Goal: Task Accomplishment & Management: Manage account settings

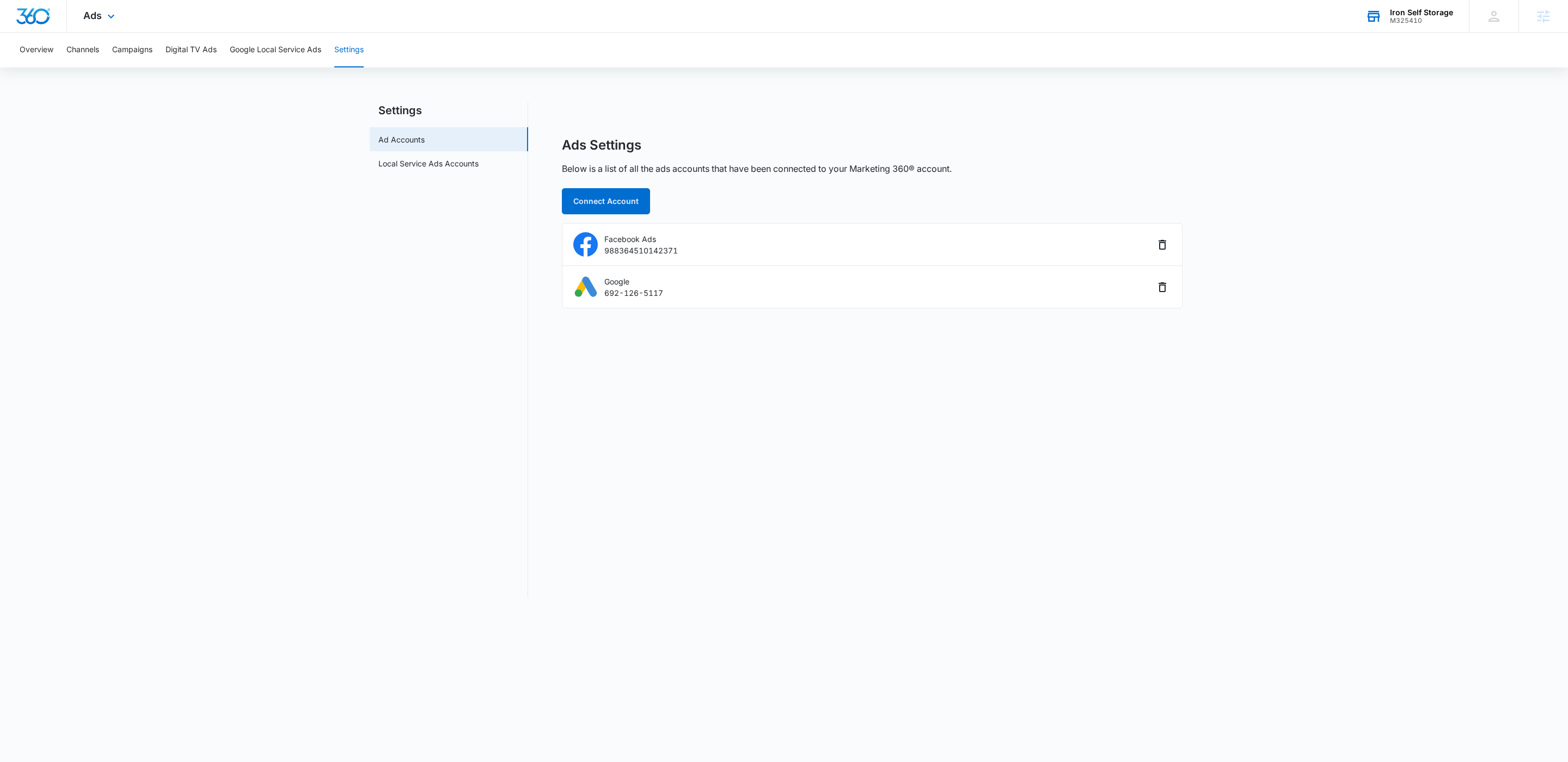
click at [1413, 17] on div "M325410" at bounding box center [1420, 20] width 63 height 8
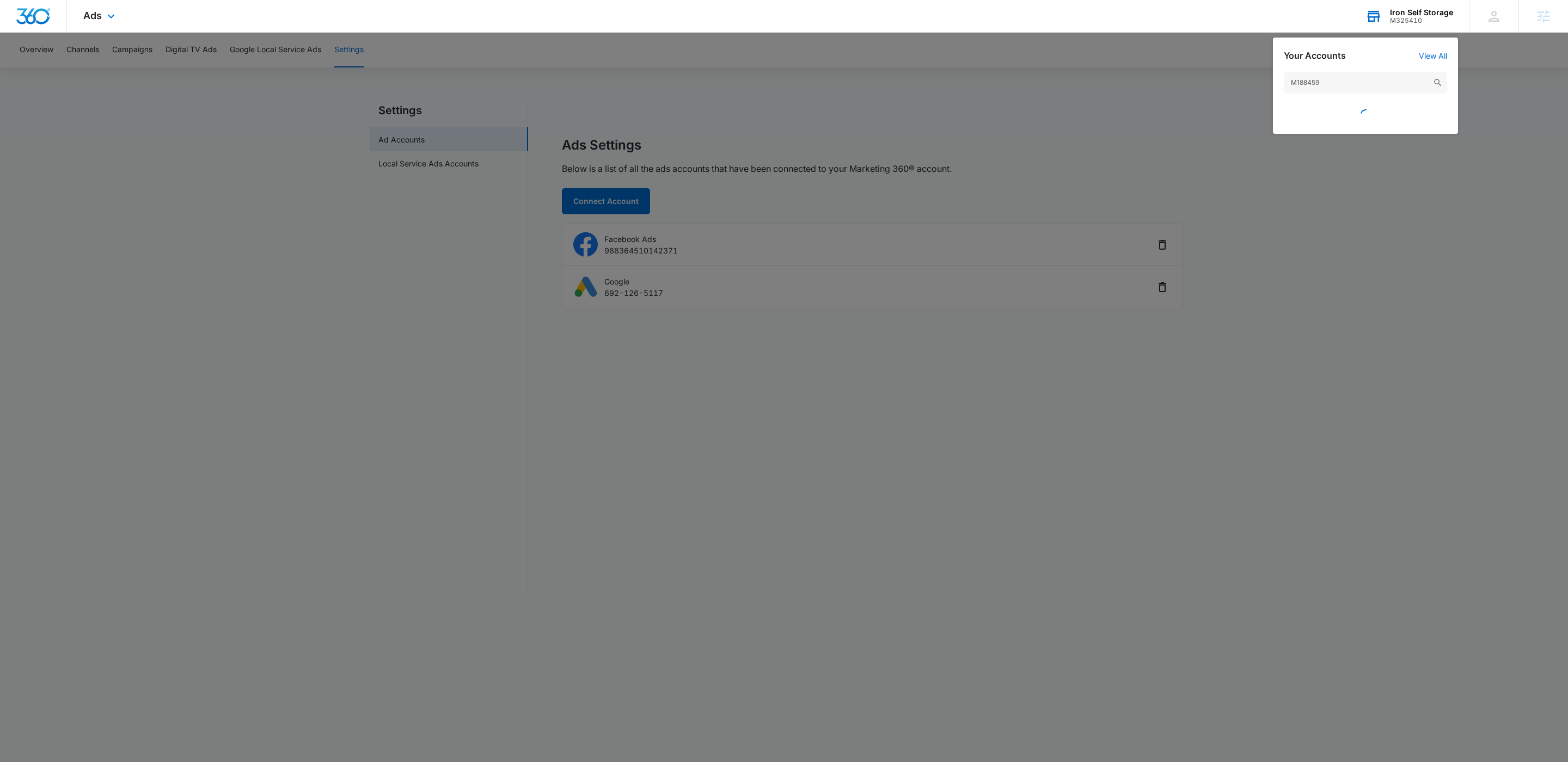
type input "M188459"
click at [1340, 105] on div at bounding box center [1365, 111] width 163 height 24
click at [1340, 109] on span "Wellness Pharmacy" at bounding box center [1350, 111] width 74 height 9
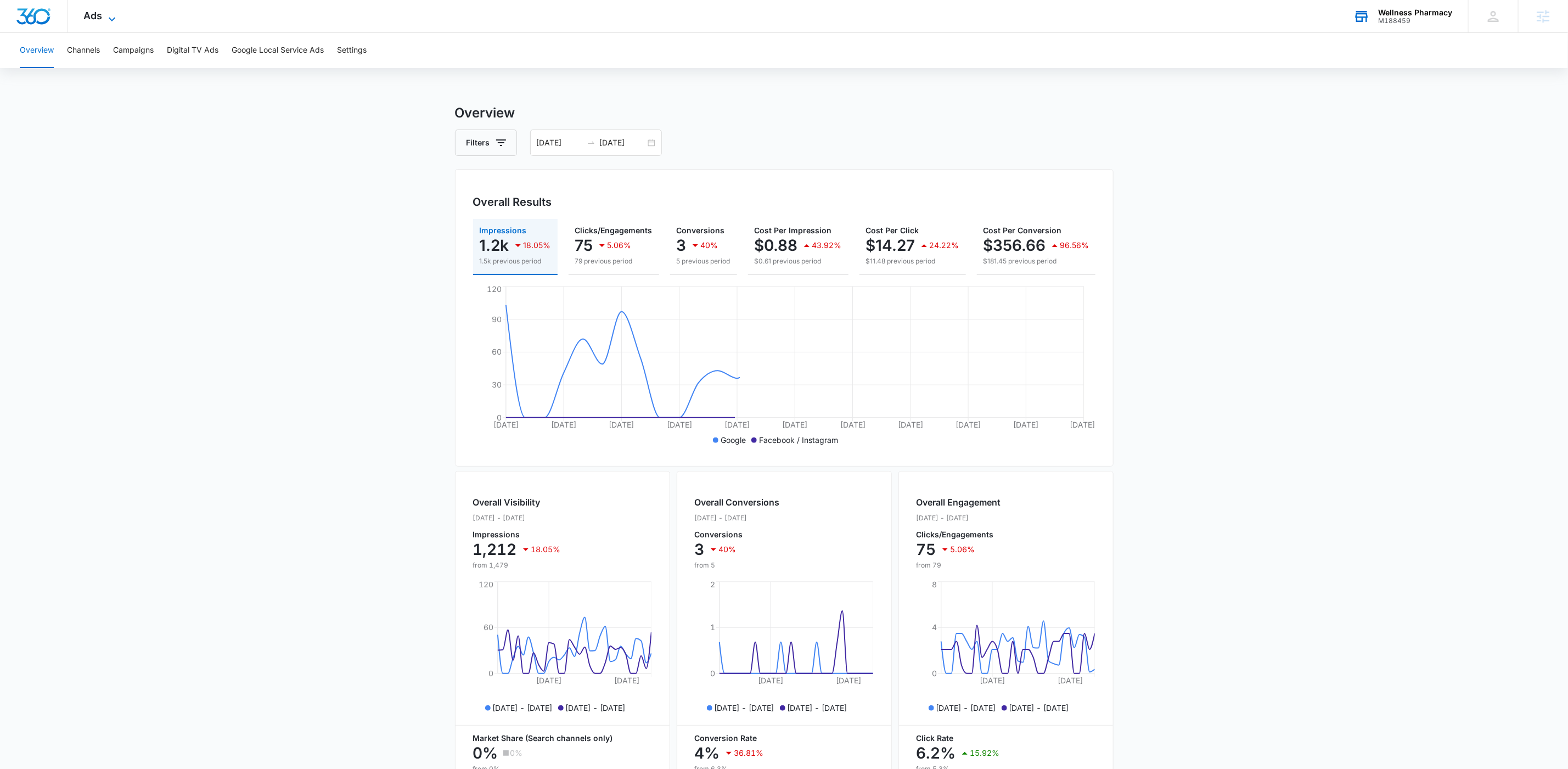
click at [108, 20] on icon at bounding box center [112, 19] width 13 height 13
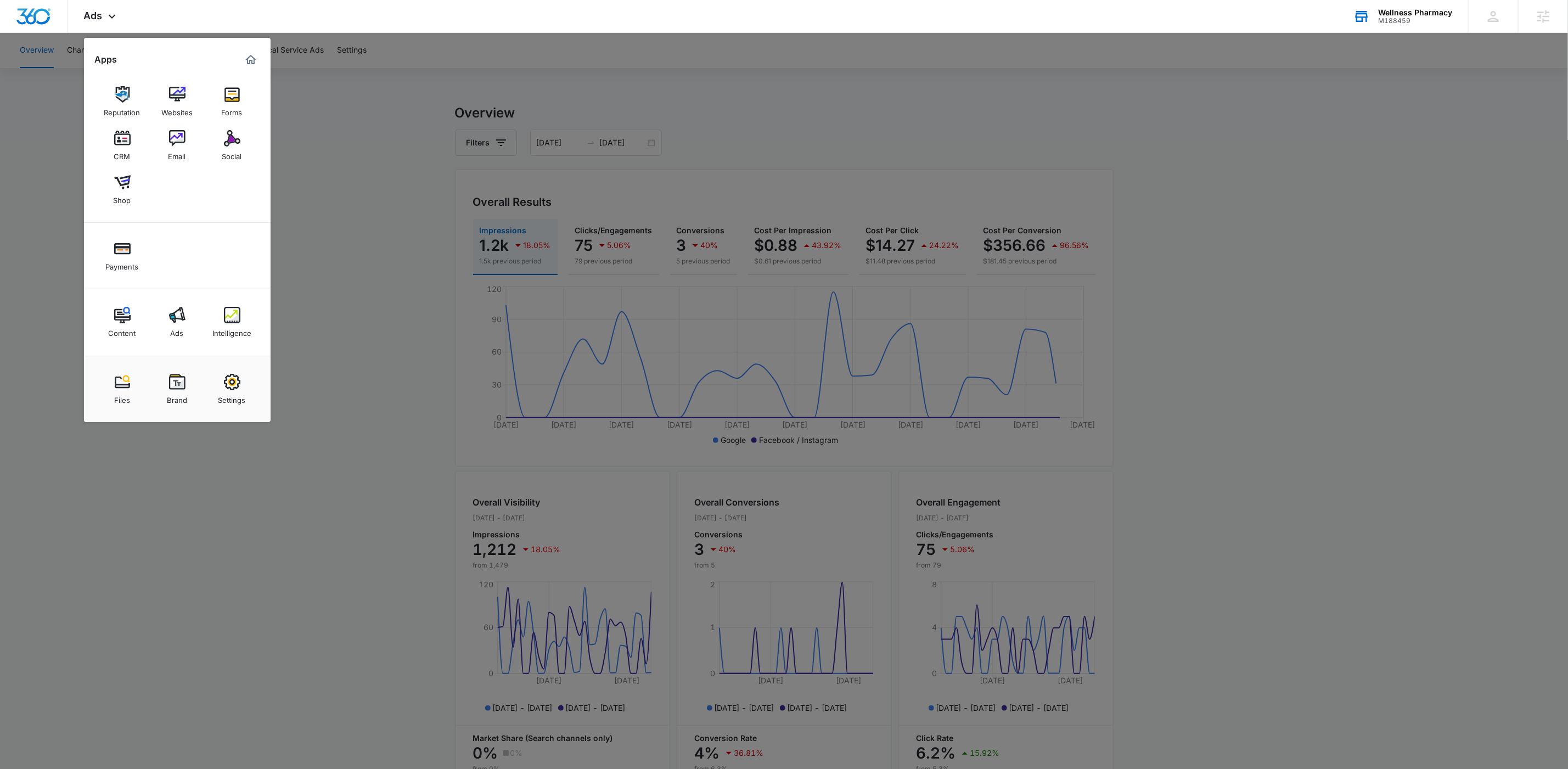
click at [233, 401] on div "Settings" at bounding box center [233, 398] width 28 height 15
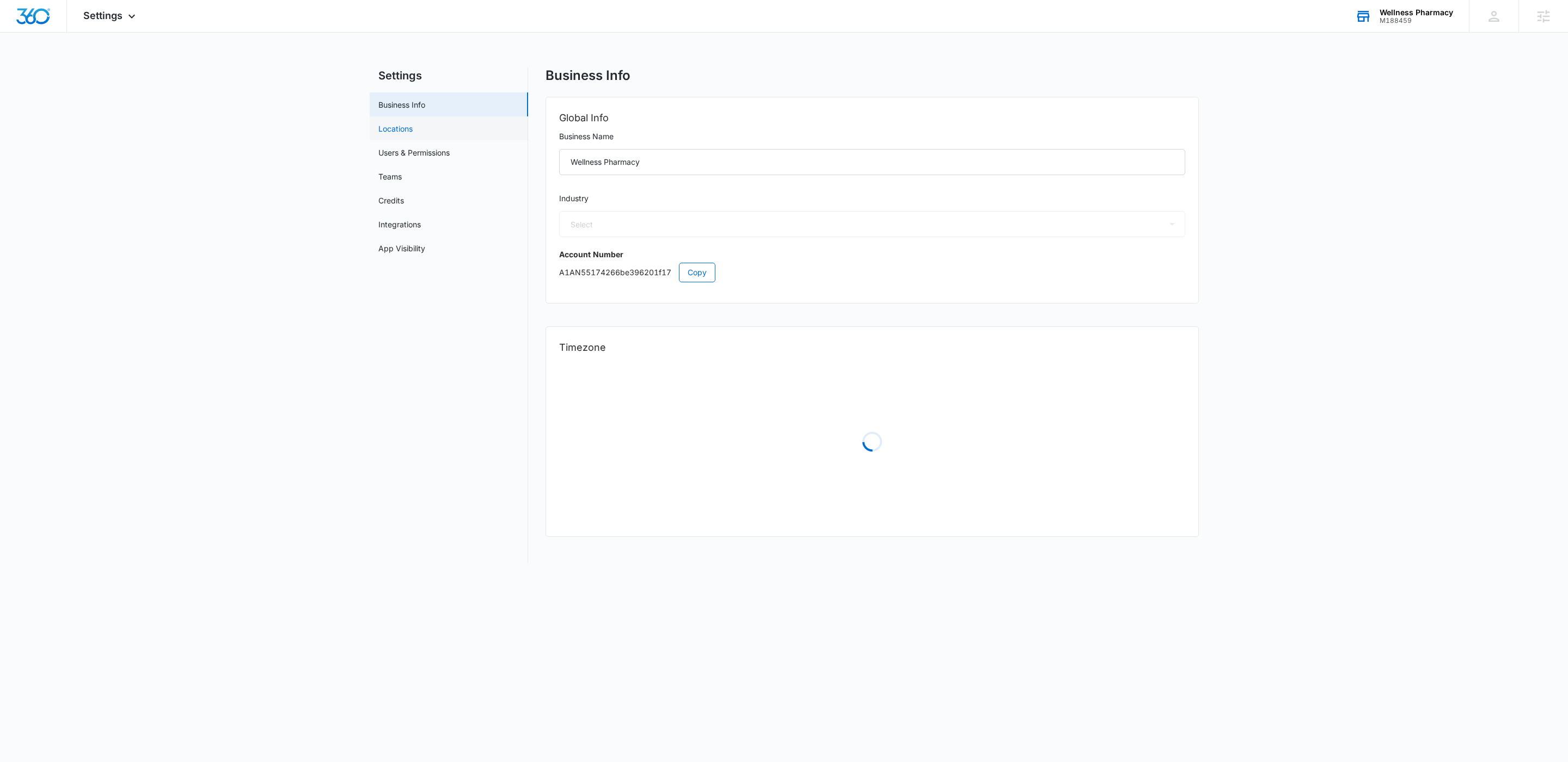
select select "13"
select select "US"
select select "America/[GEOGRAPHIC_DATA]"
click at [408, 129] on link "Locations" at bounding box center [395, 129] width 34 height 12
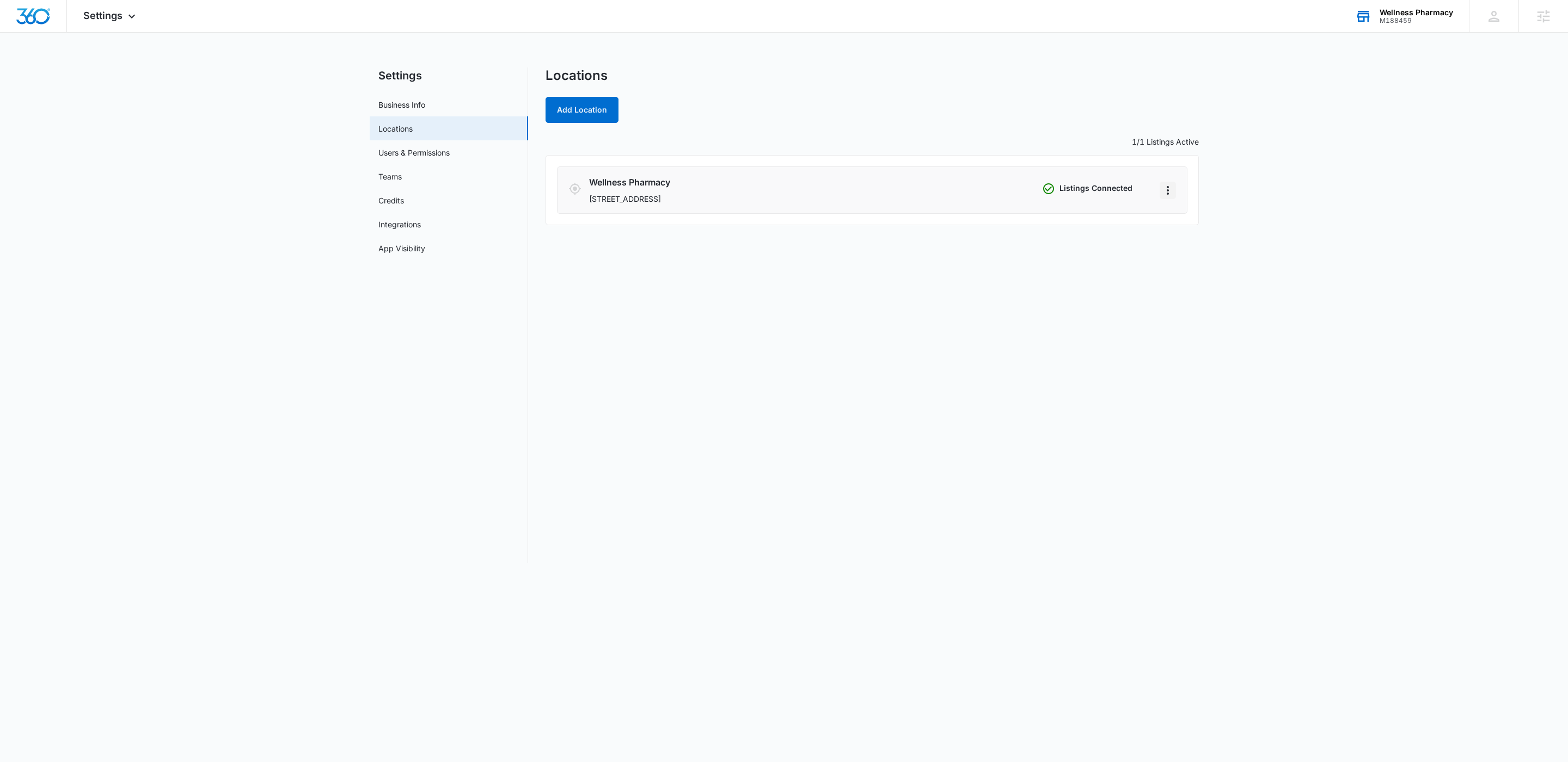
click at [1170, 195] on icon "Actions" at bounding box center [1167, 190] width 13 height 13
click at [1174, 221] on link "Edit" at bounding box center [1179, 221] width 14 height 9
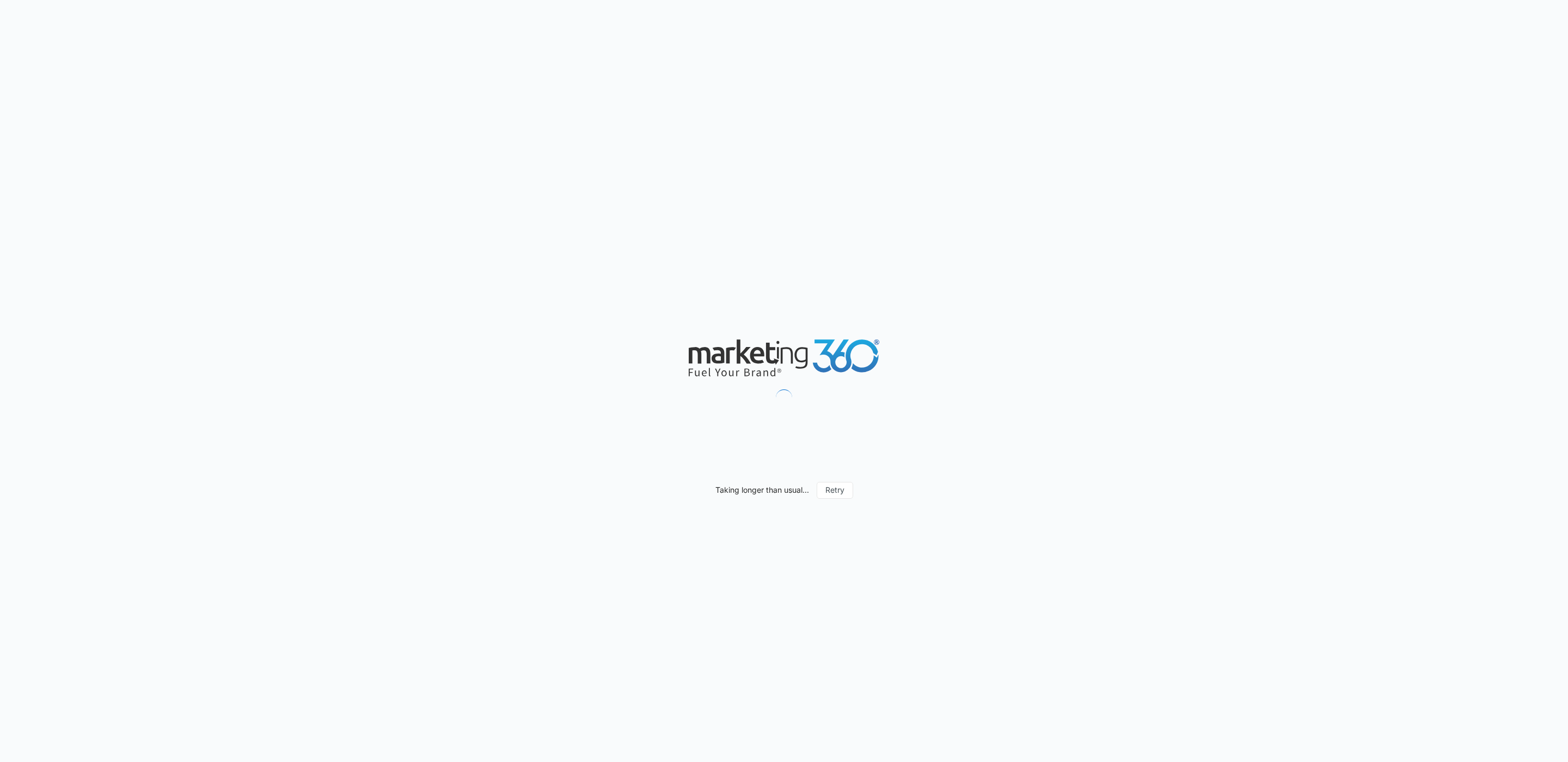
select select "[US_STATE]"
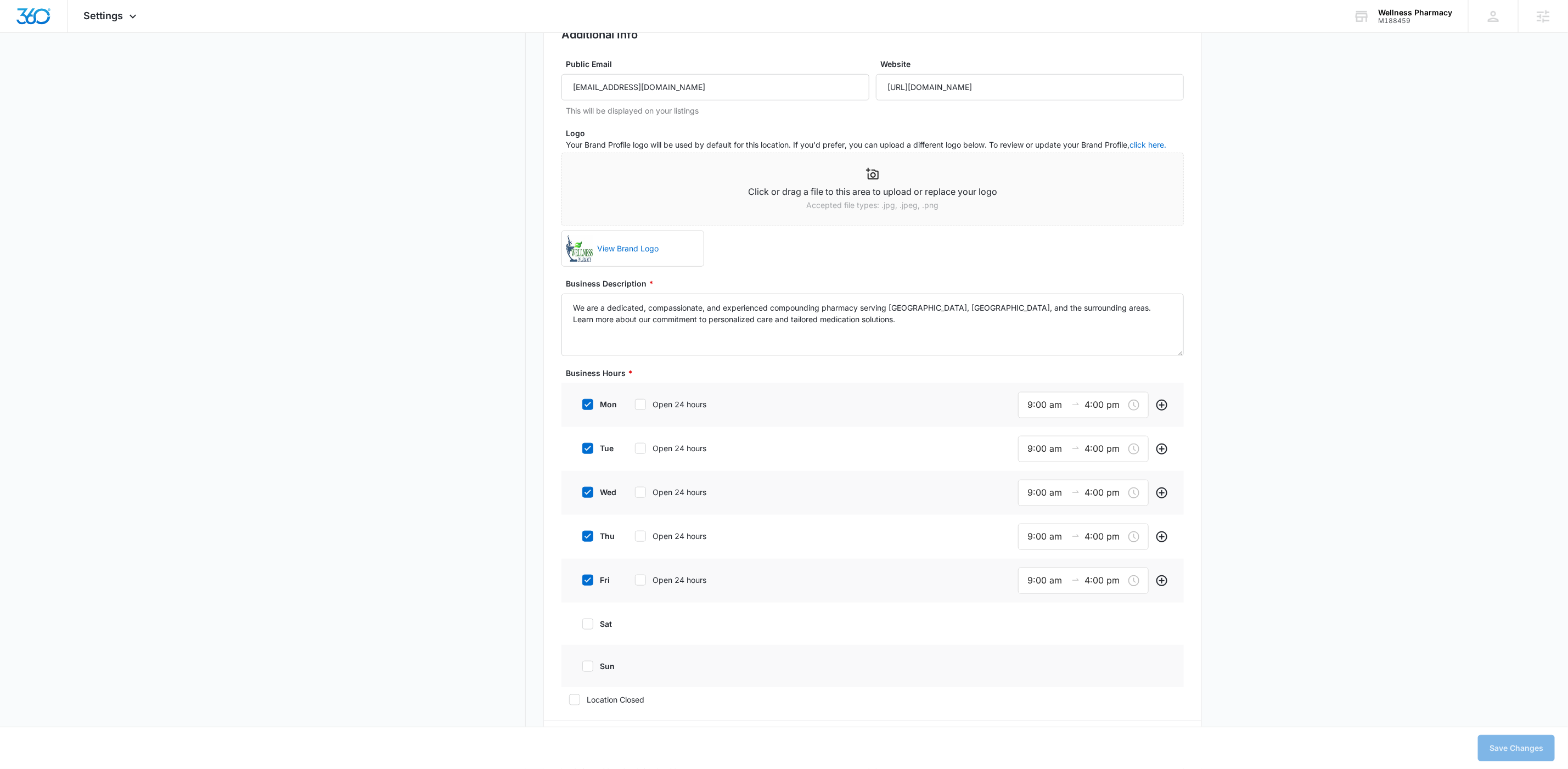
scroll to position [560, 0]
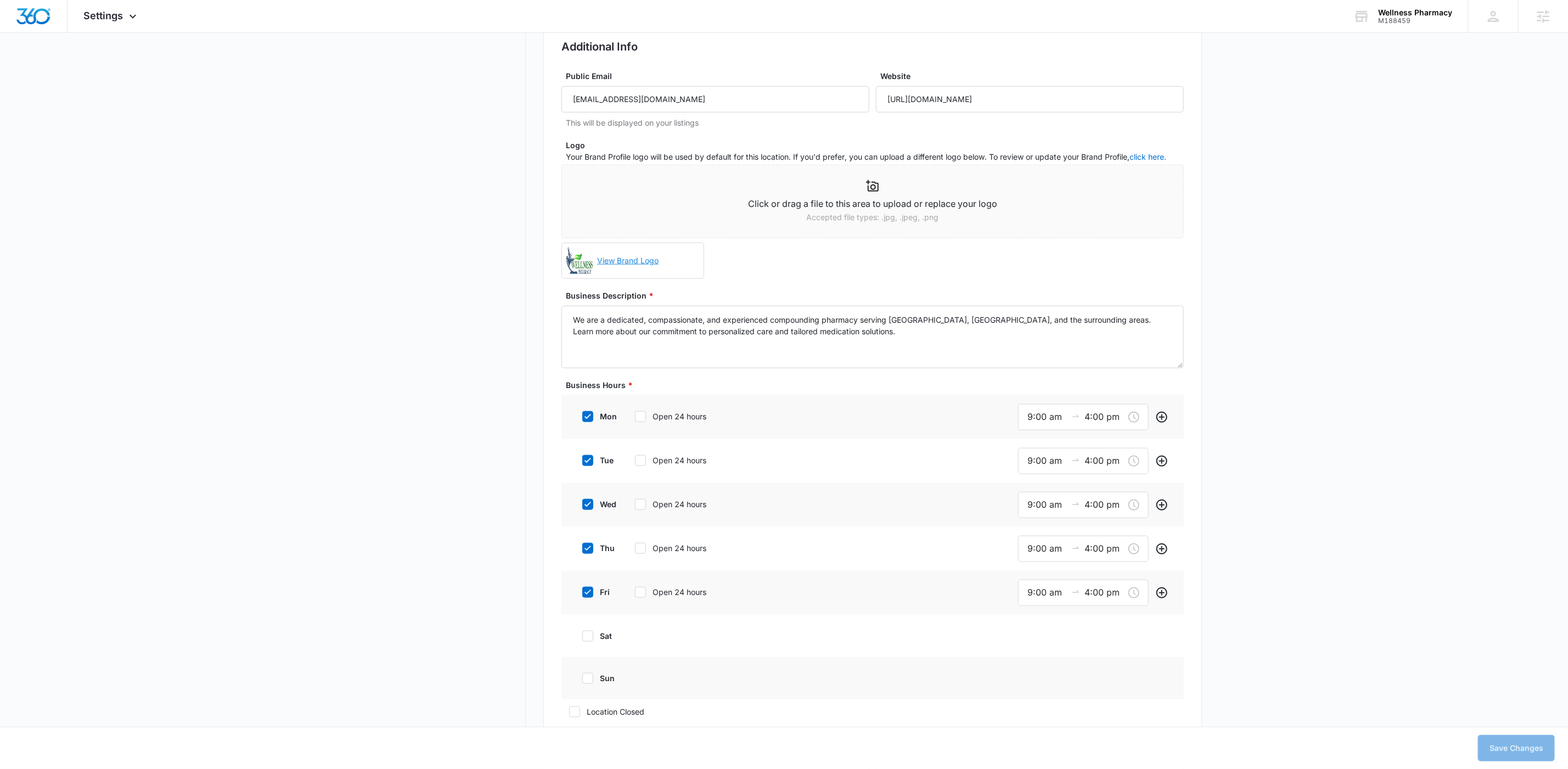
click at [616, 257] on link "View Brand Logo" at bounding box center [646, 260] width 106 height 24
click at [687, 260] on link "View Brand Logo" at bounding box center [646, 260] width 106 height 24
click at [880, 215] on p "Accepted file types: .jpg, .jpeg, .png" at bounding box center [873, 217] width 621 height 12
click at [1518, 745] on button "Save Changes" at bounding box center [1516, 749] width 77 height 26
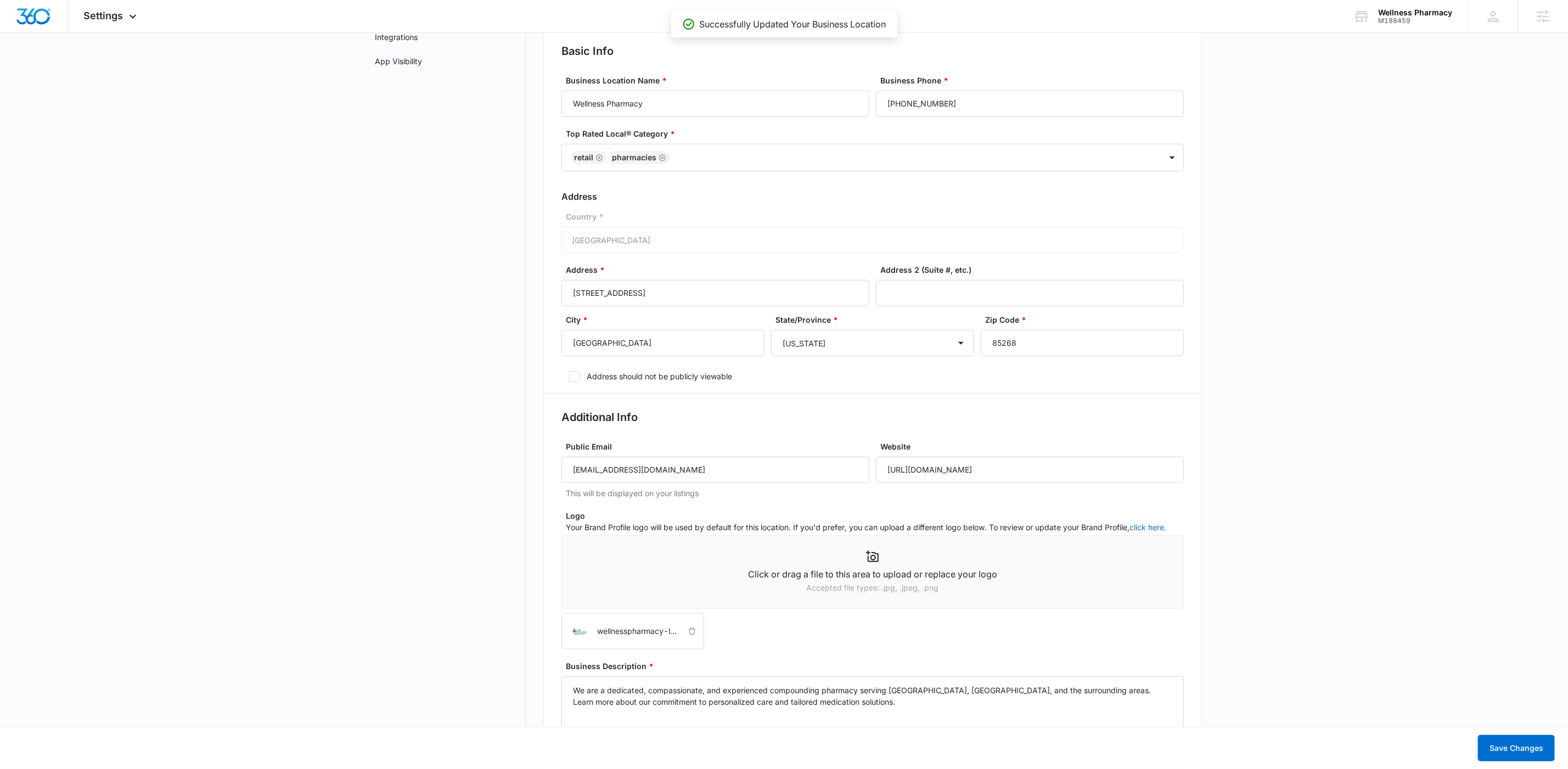
scroll to position [154, 0]
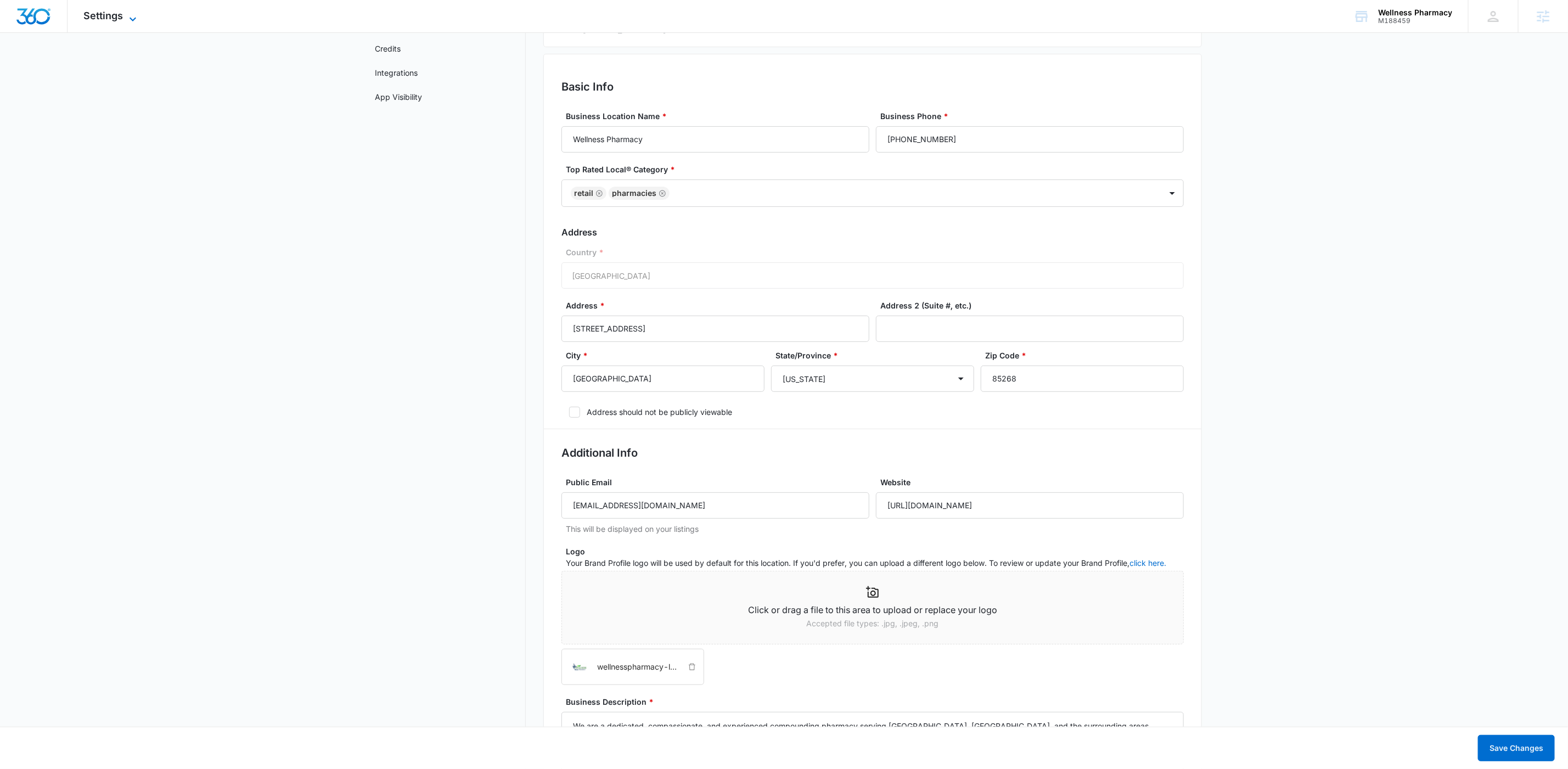
click at [136, 15] on icon at bounding box center [133, 19] width 13 height 13
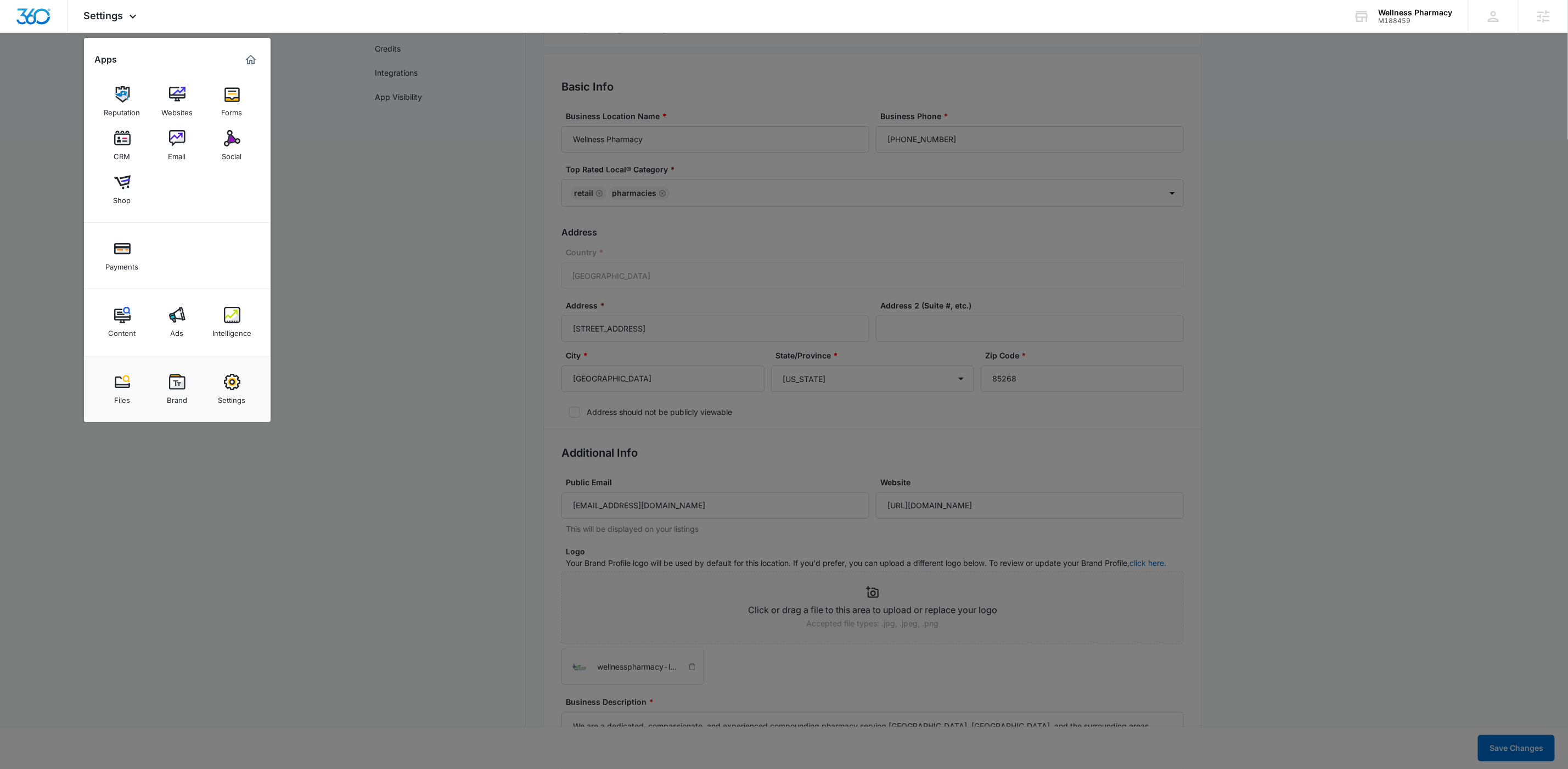
drag, startPoint x: 387, startPoint y: 400, endPoint x: 339, endPoint y: 423, distance: 53.2
click at [387, 400] on div at bounding box center [784, 384] width 1568 height 769
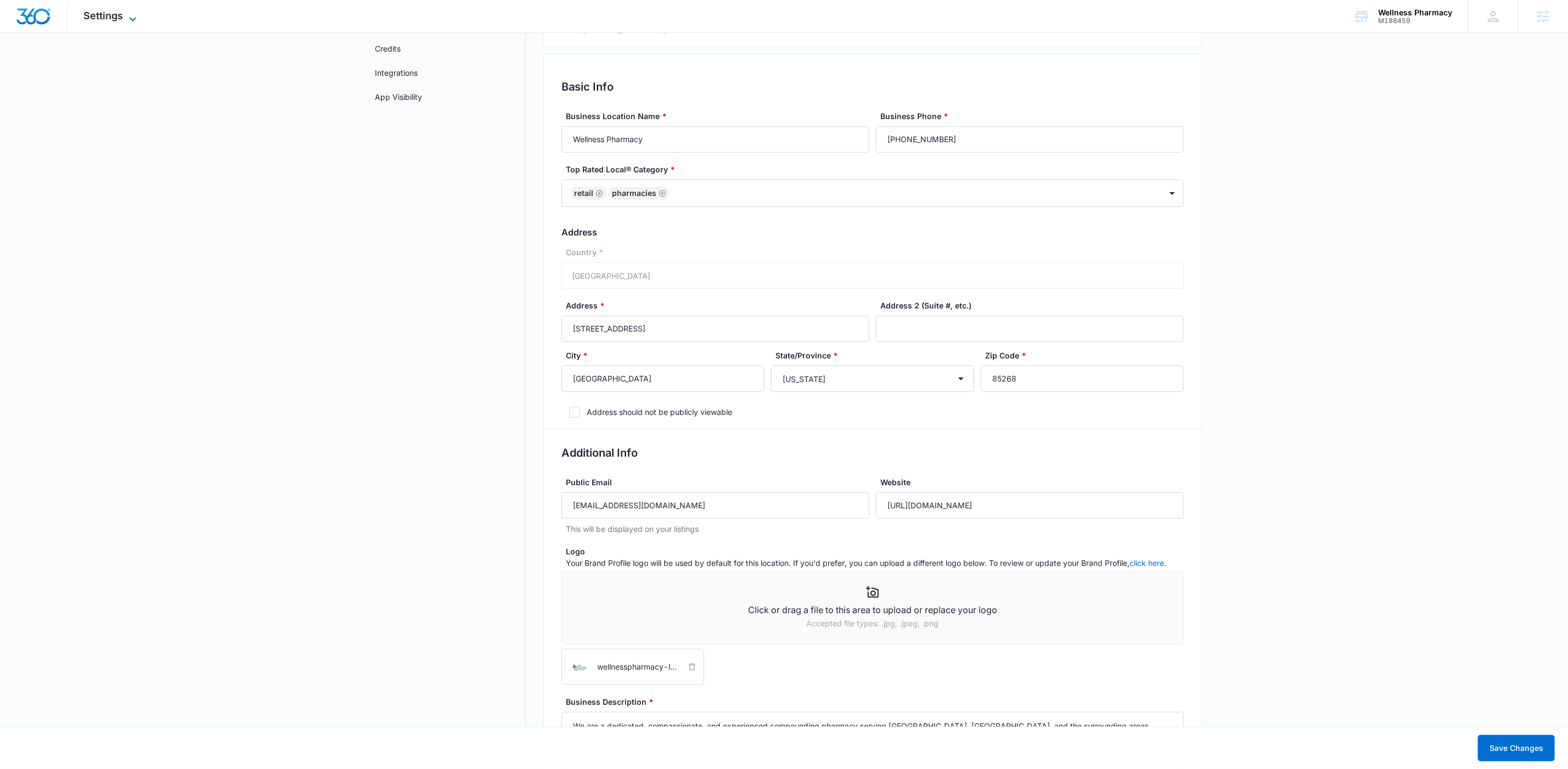
click at [100, 12] on span "Settings" at bounding box center [104, 16] width 39 height 12
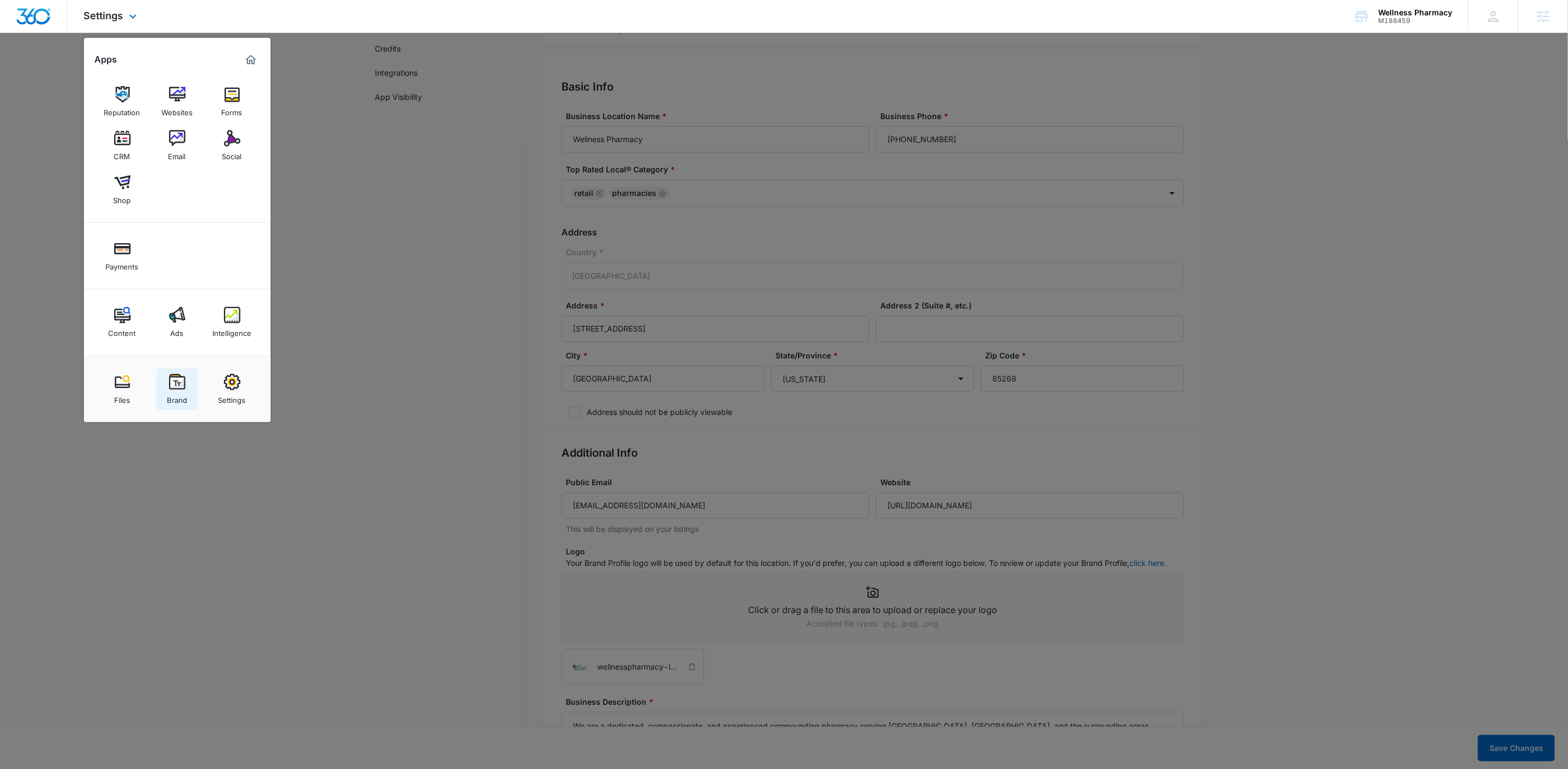
click at [170, 390] on img at bounding box center [177, 382] width 17 height 17
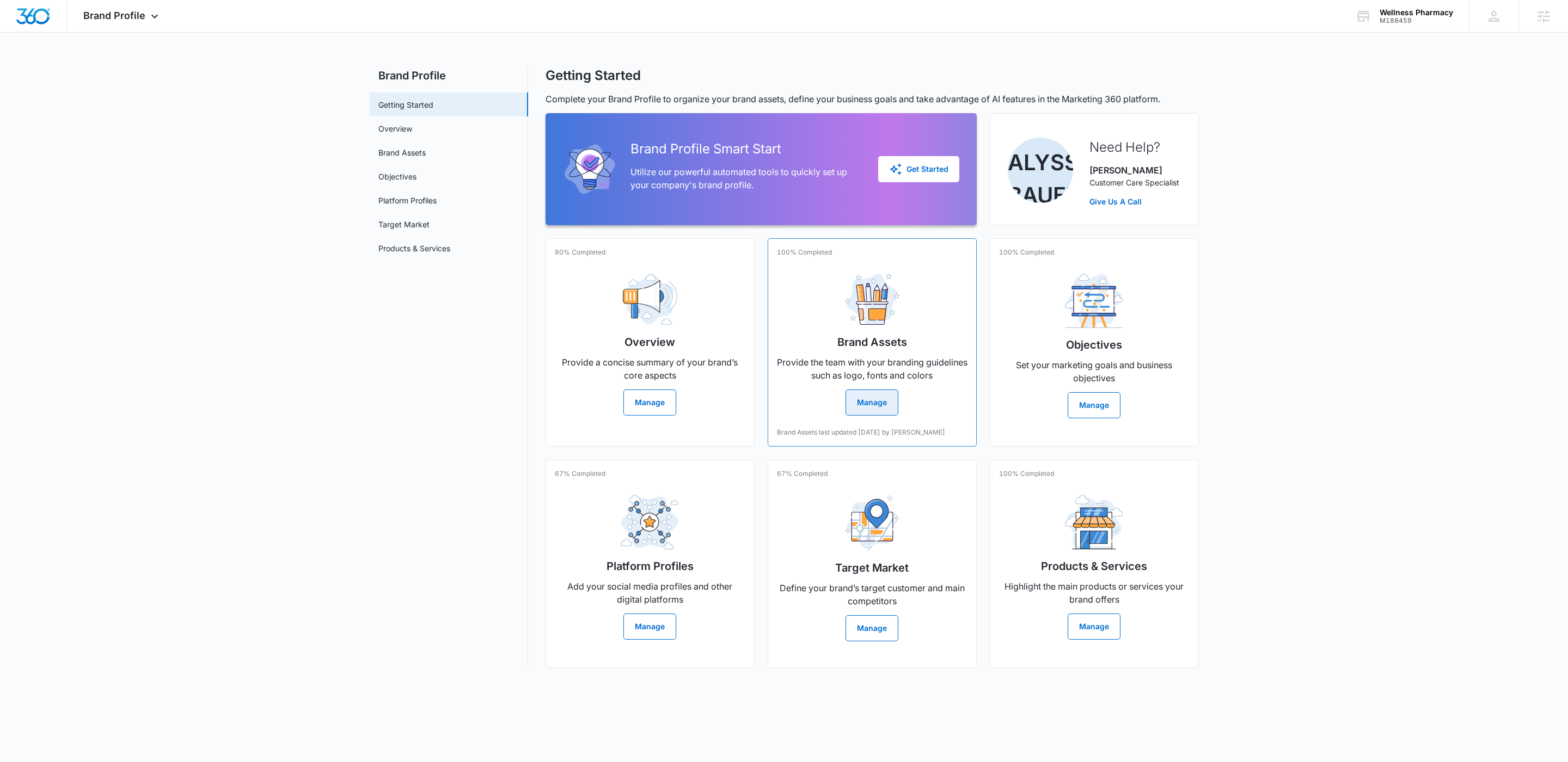
click at [879, 408] on button "Manage" at bounding box center [872, 403] width 53 height 26
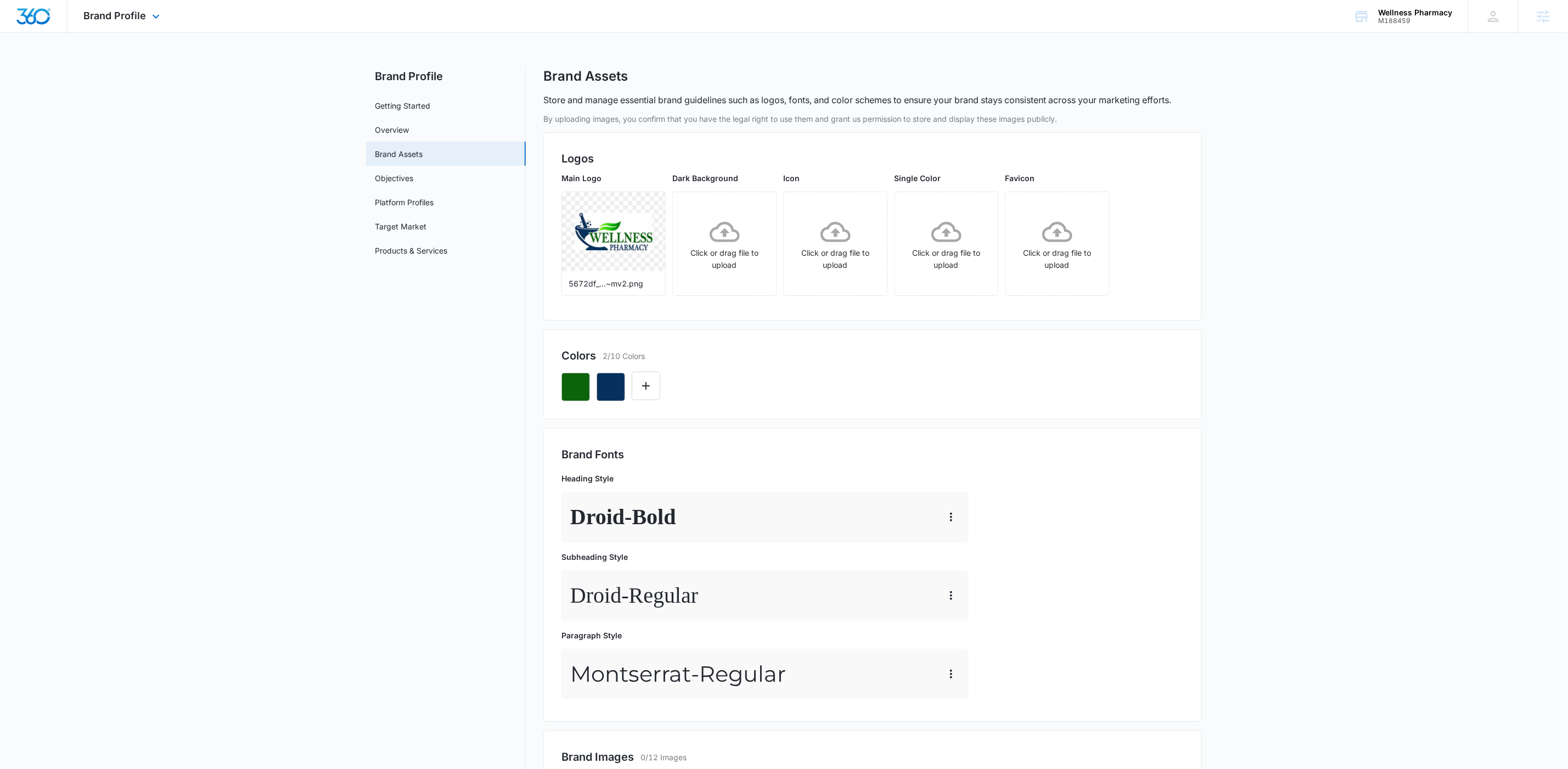
click at [147, 23] on div "Brand Profile Apps Reputation Websites Forms CRM Email Social Shop Payments Con…" at bounding box center [123, 16] width 112 height 32
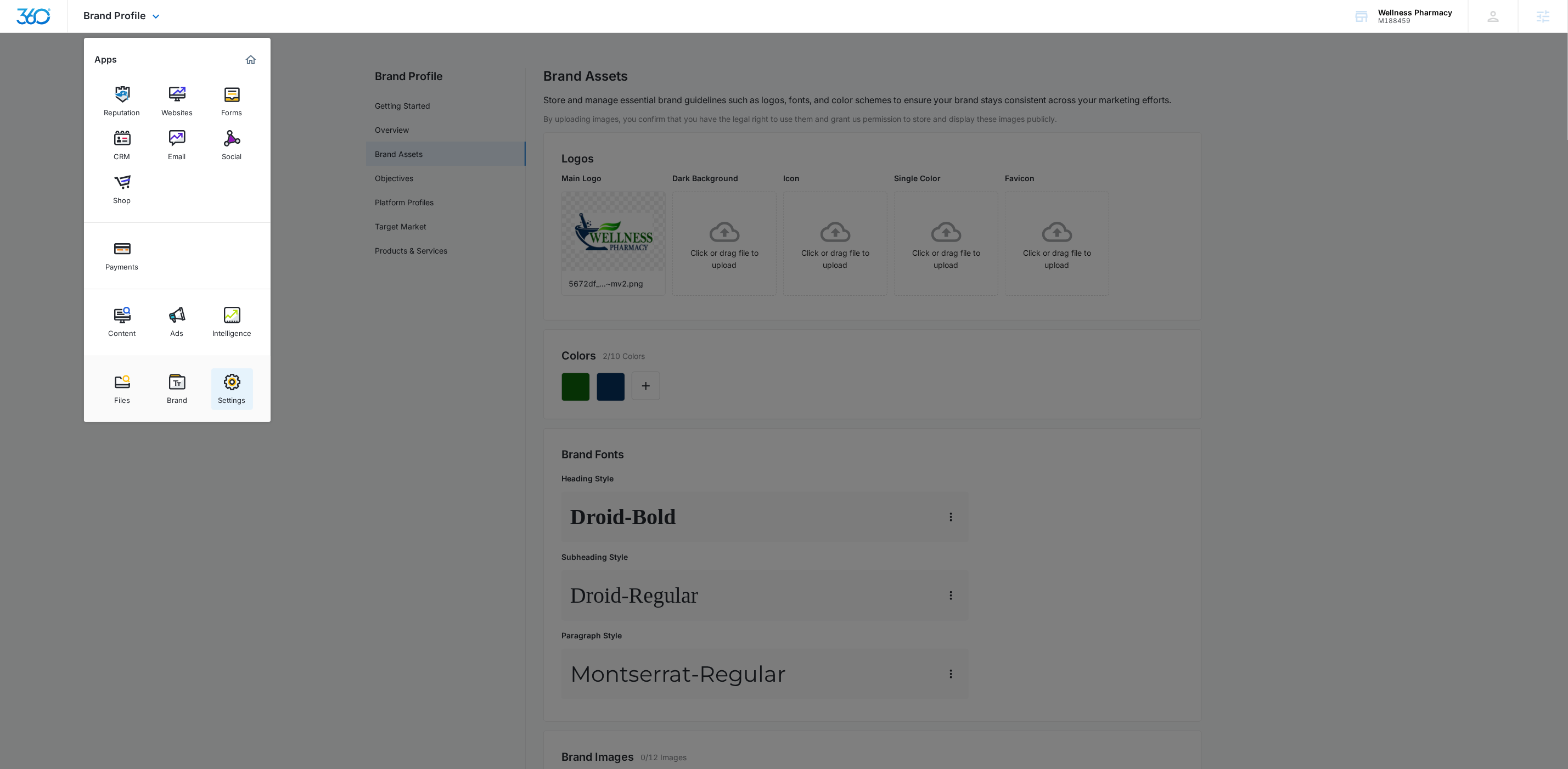
click at [236, 384] on img at bounding box center [232, 382] width 17 height 17
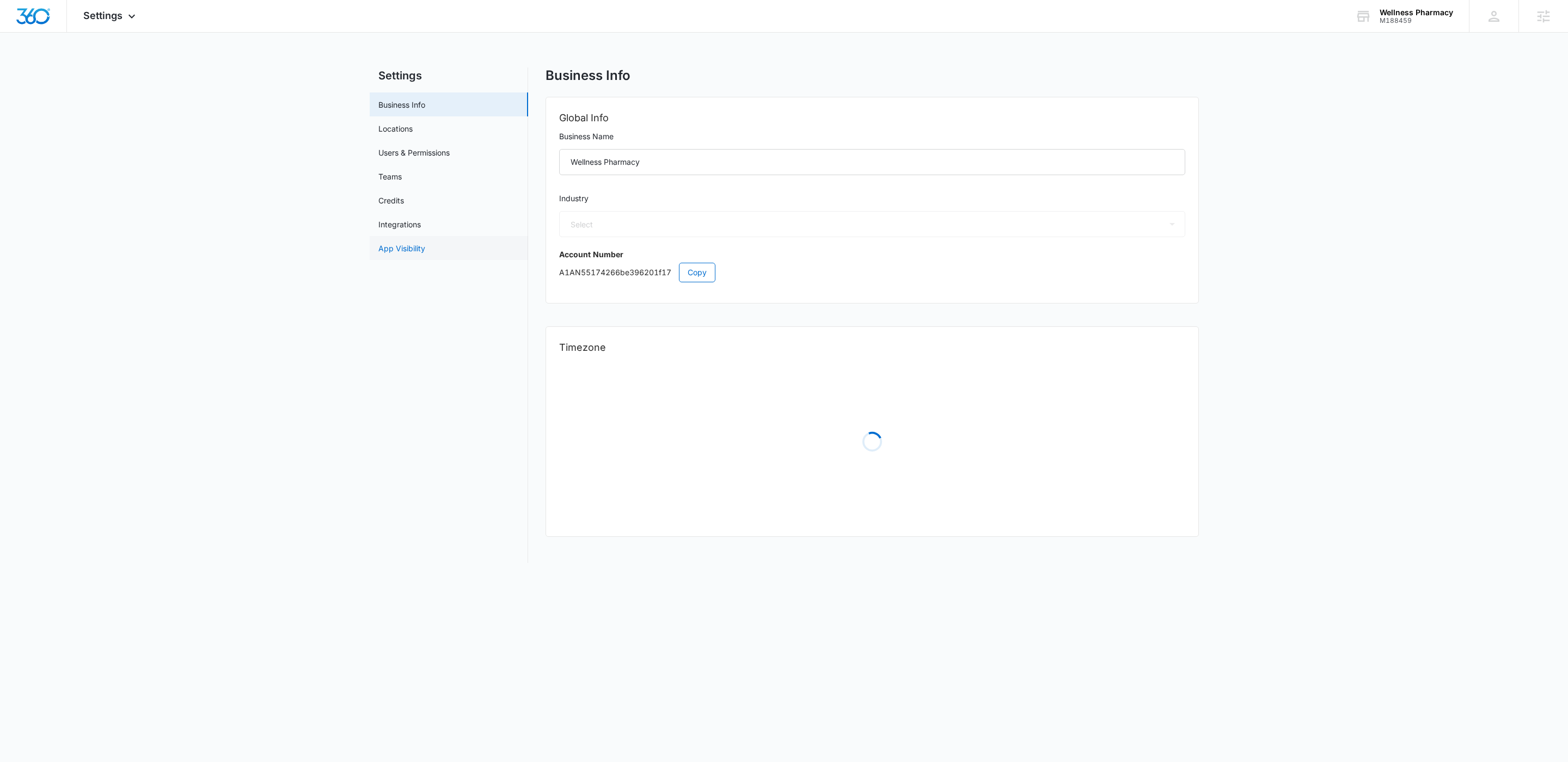
select select "13"
select select "US"
select select "America/[GEOGRAPHIC_DATA]"
click at [406, 128] on link "Locations" at bounding box center [395, 129] width 34 height 12
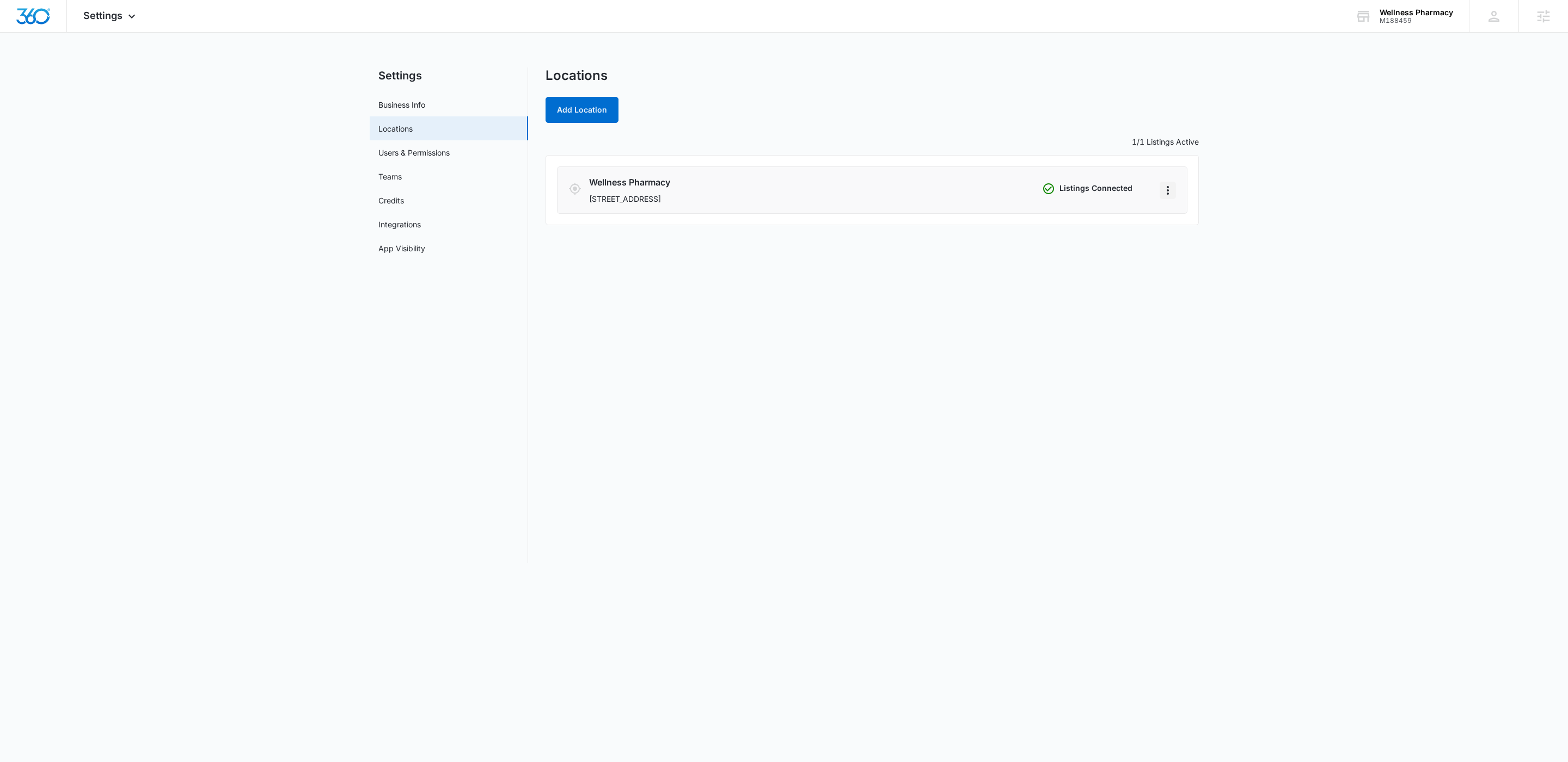
click at [1166, 195] on icon "Actions" at bounding box center [1167, 190] width 13 height 13
click at [1172, 219] on link "Edit" at bounding box center [1179, 221] width 14 height 9
select select "[US_STATE]"
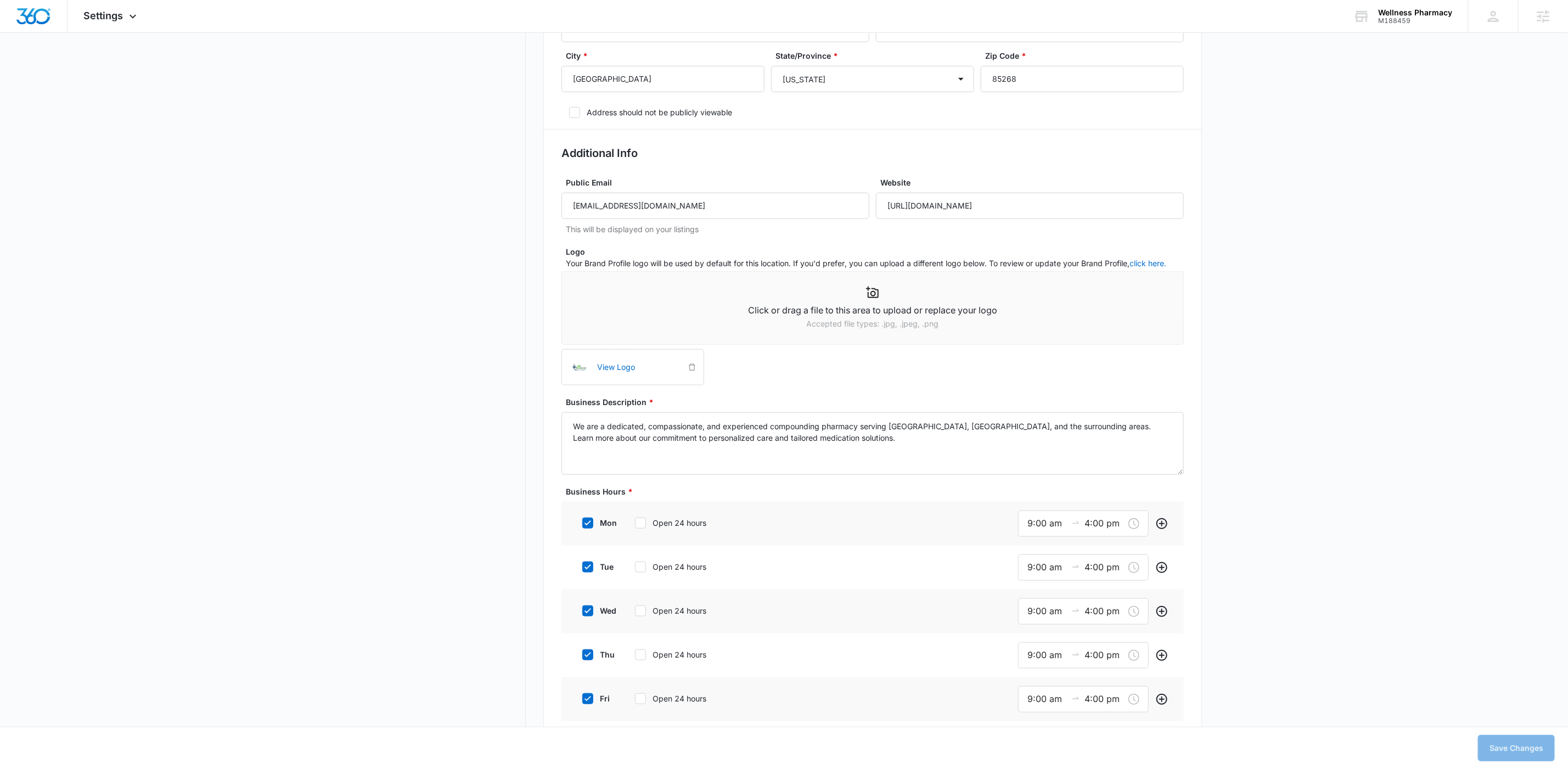
scroll to position [473, 0]
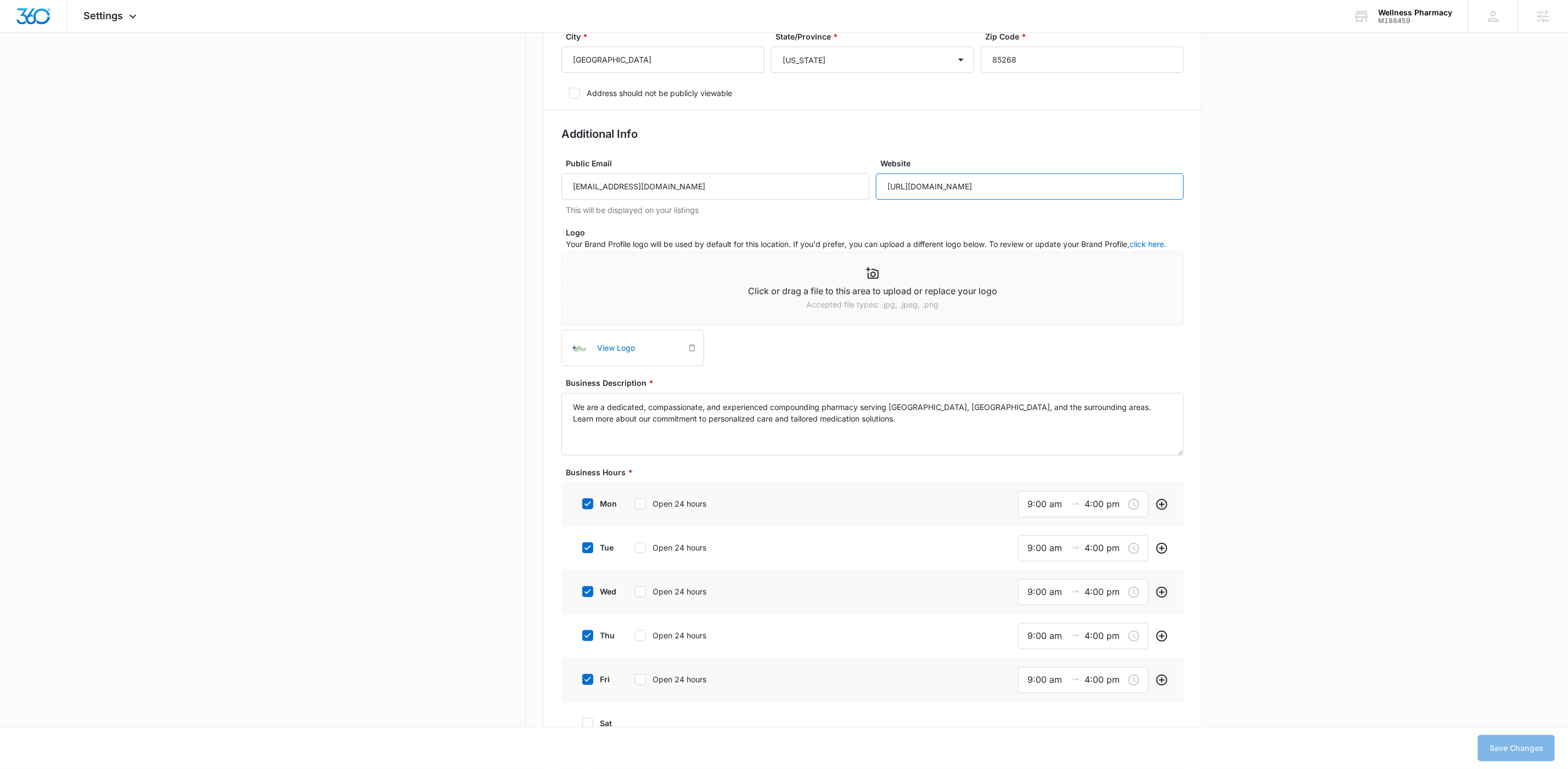
click at [1094, 191] on input "[URL][DOMAIN_NAME]" at bounding box center [1030, 187] width 308 height 26
click at [897, 425] on textarea "We are a dedicated, compassionate, and experienced compounding pharmacy serving…" at bounding box center [872, 425] width 622 height 63
type textarea "We are a dedicated, compassionate, and experienced compounding pharmacy serving…"
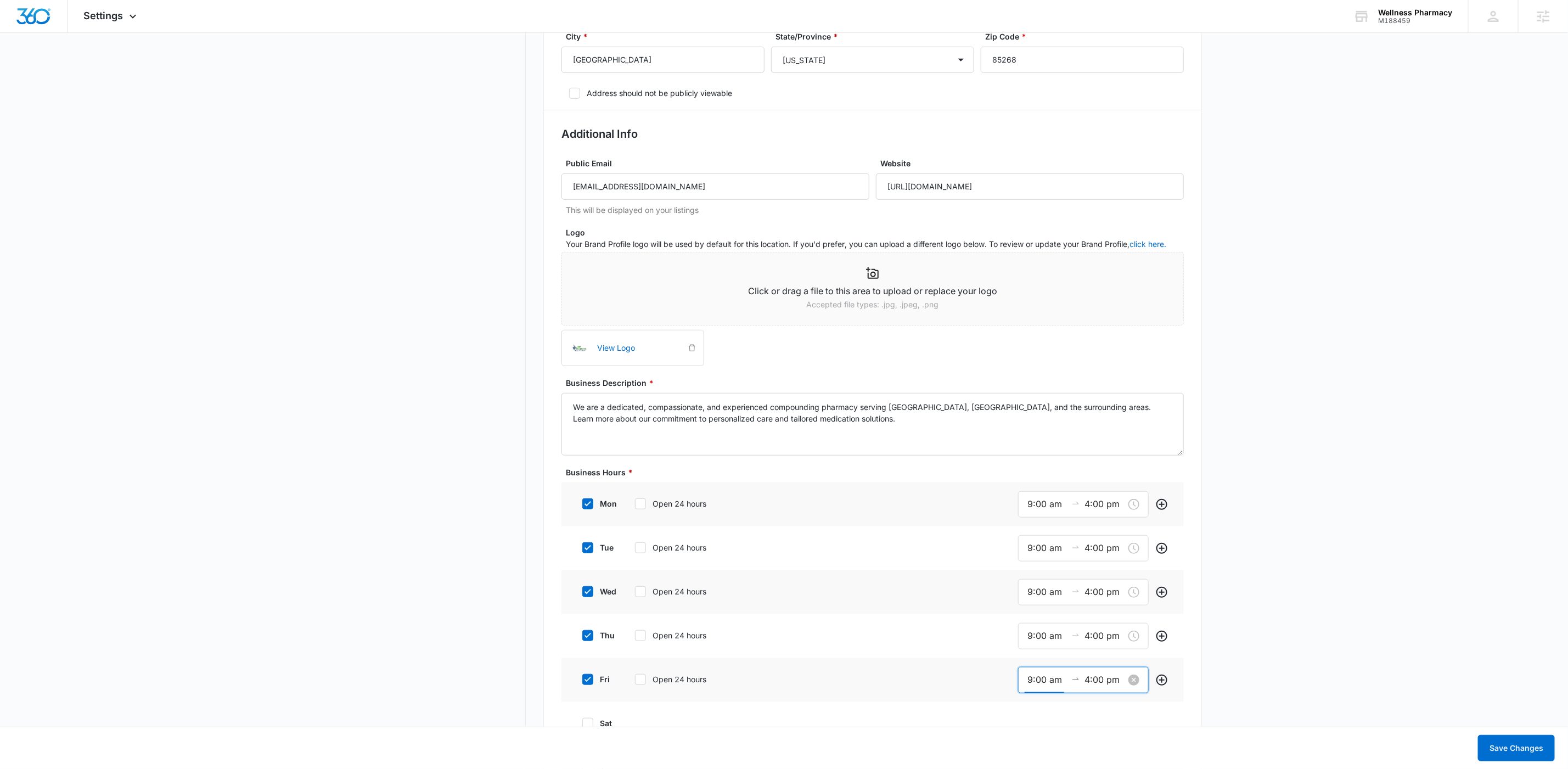
click at [1047, 679] on input "9:00 am" at bounding box center [1047, 680] width 39 height 14
click at [1026, 725] on div "10" at bounding box center [1033, 727] width 31 height 15
click at [1087, 712] on div "AM" at bounding box center [1094, 712] width 30 height 15
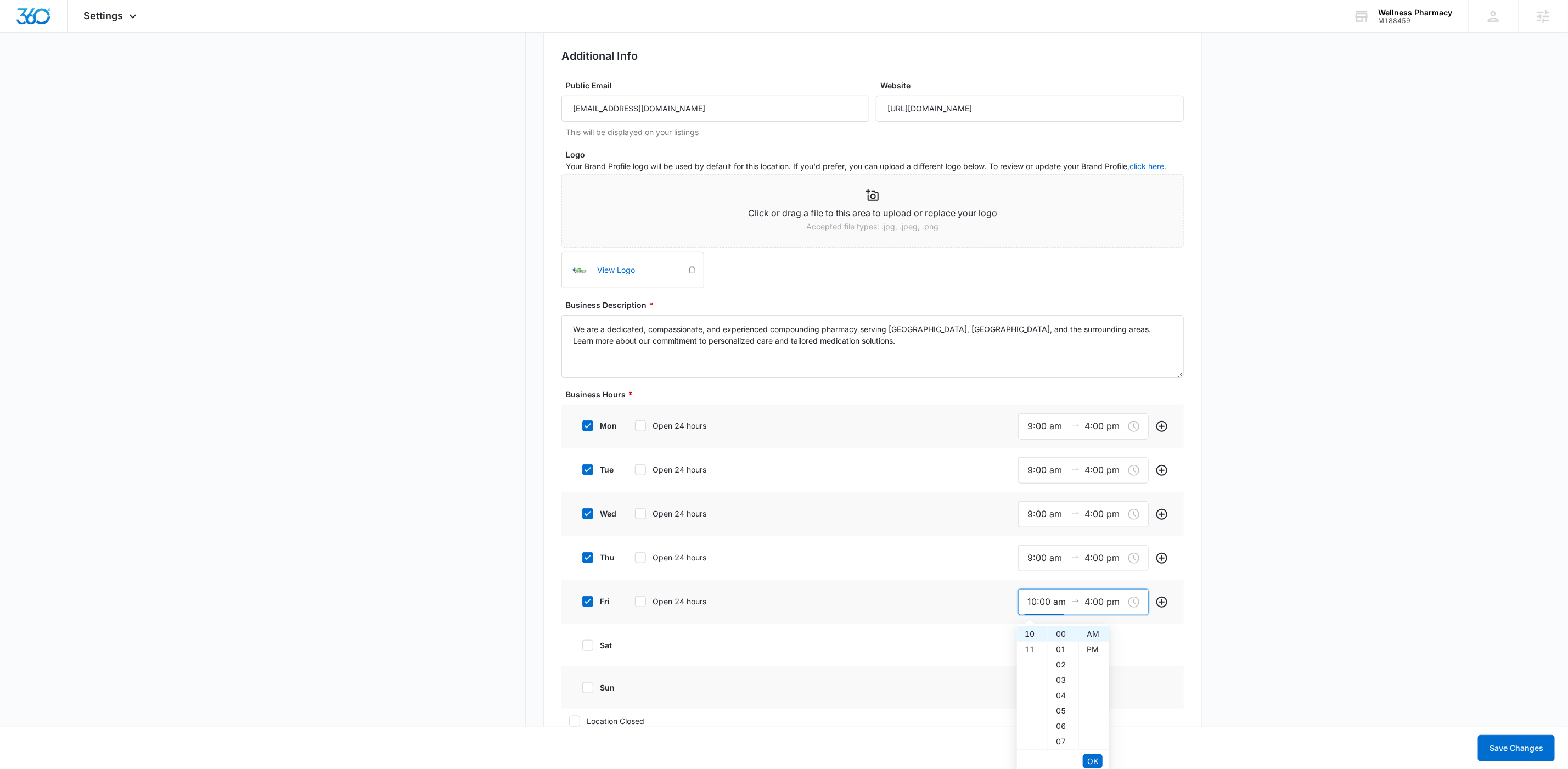
scroll to position [554, 0]
click at [1097, 754] on span "OK" at bounding box center [1092, 759] width 11 height 12
click at [1093, 756] on span "OK" at bounding box center [1092, 759] width 11 height 12
click at [1149, 647] on div "sat" at bounding box center [872, 643] width 622 height 42
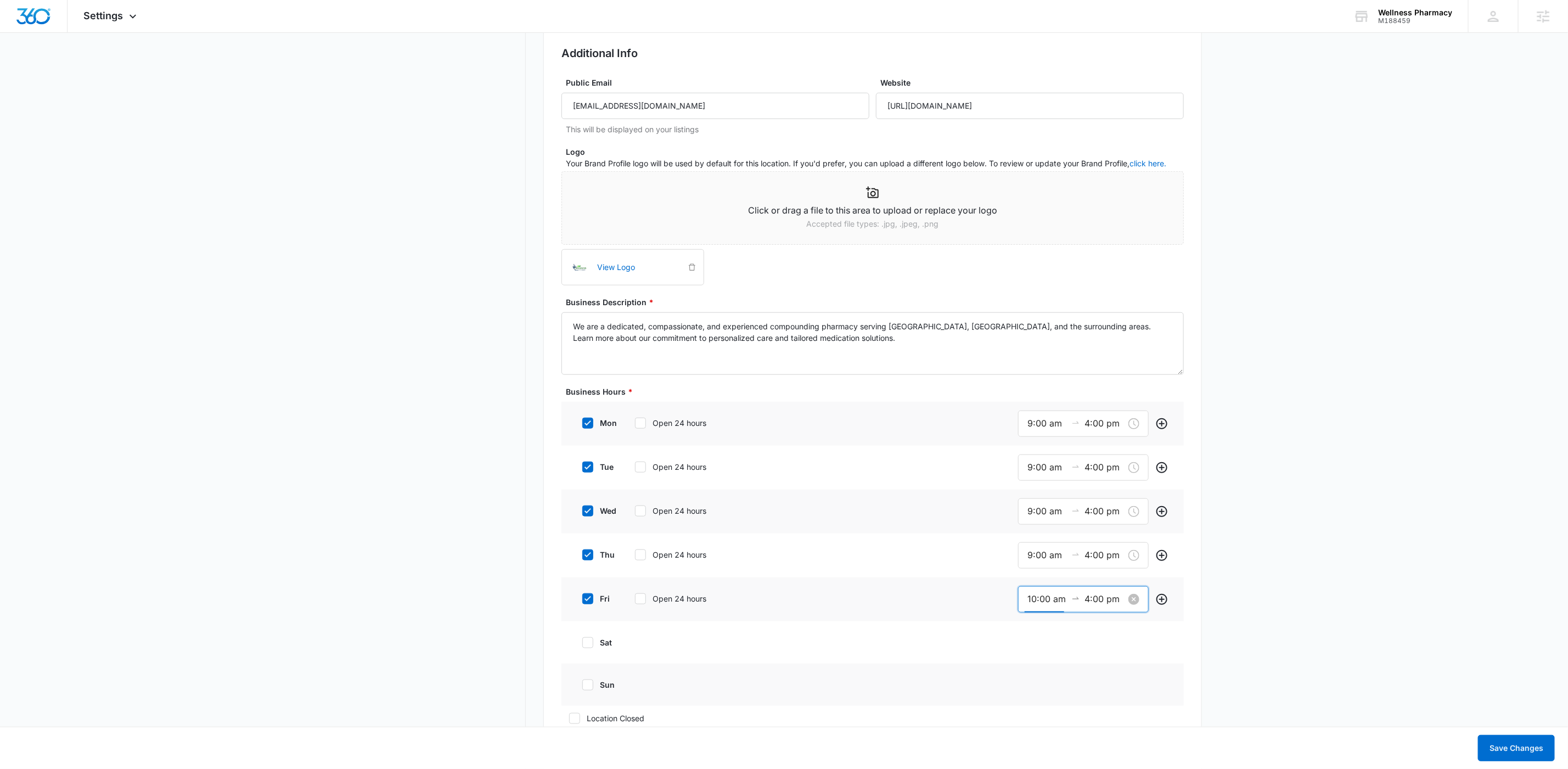
click at [1034, 600] on input "10:00 am" at bounding box center [1047, 599] width 39 height 14
click at [1032, 638] on div "09" at bounding box center [1033, 639] width 31 height 15
type input "9:00 am"
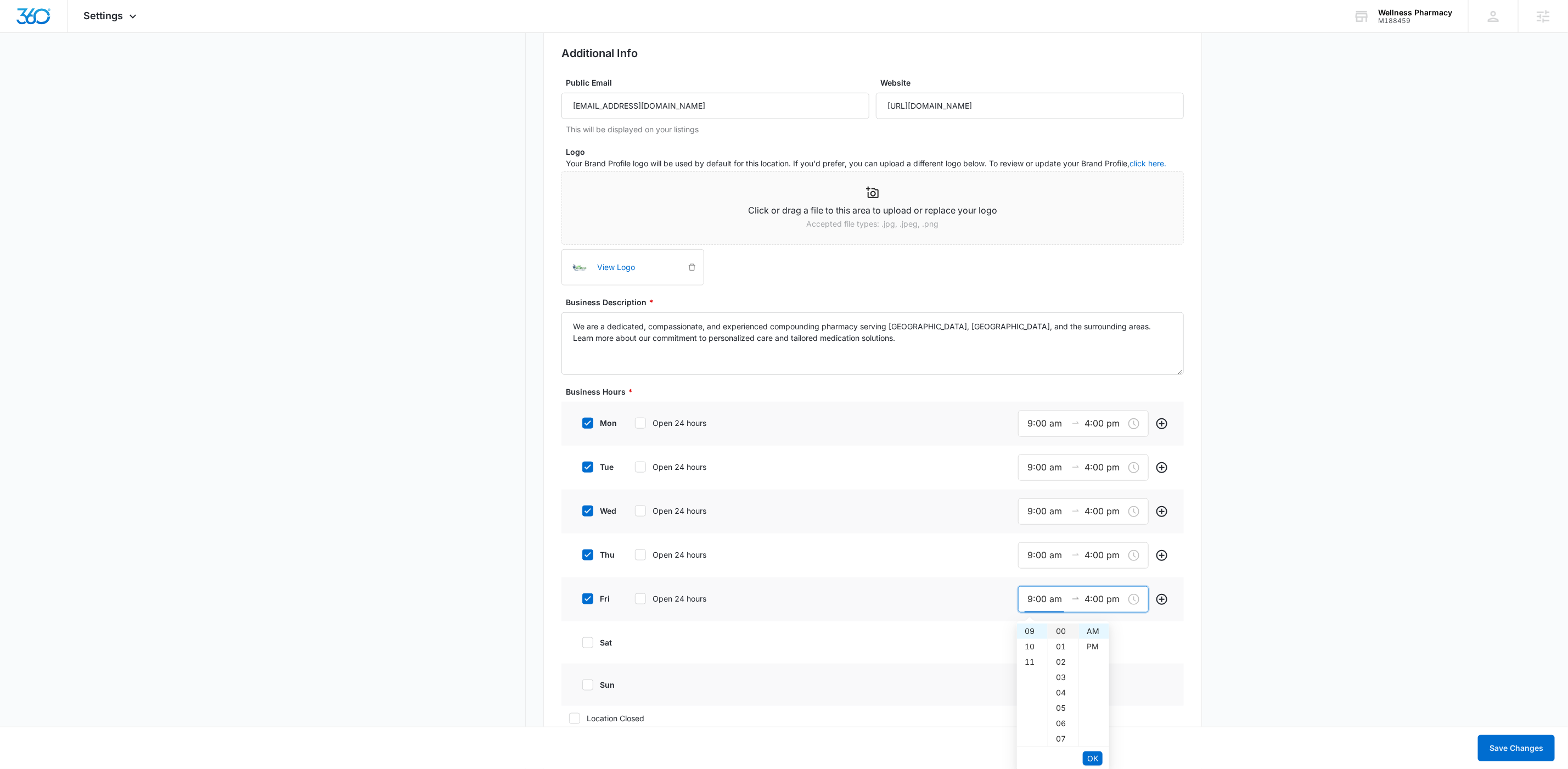
click at [1059, 630] on div "00" at bounding box center [1063, 631] width 30 height 15
click at [1095, 762] on span "OK" at bounding box center [1092, 759] width 11 height 12
click at [1096, 762] on span "OK" at bounding box center [1092, 759] width 11 height 12
click at [1149, 695] on div "sun" at bounding box center [872, 685] width 622 height 42
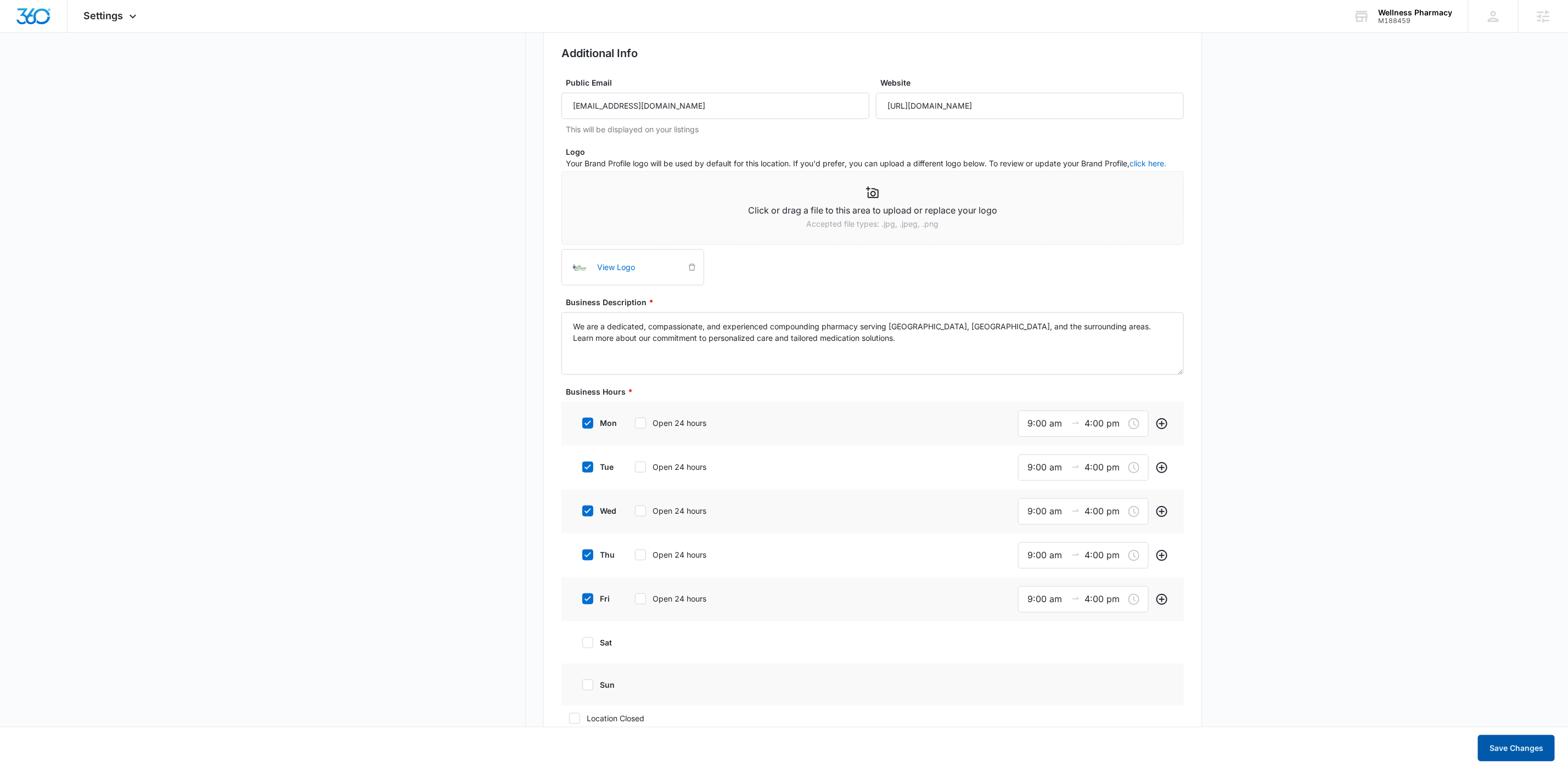
click at [1505, 738] on button "Save Changes" at bounding box center [1516, 749] width 77 height 26
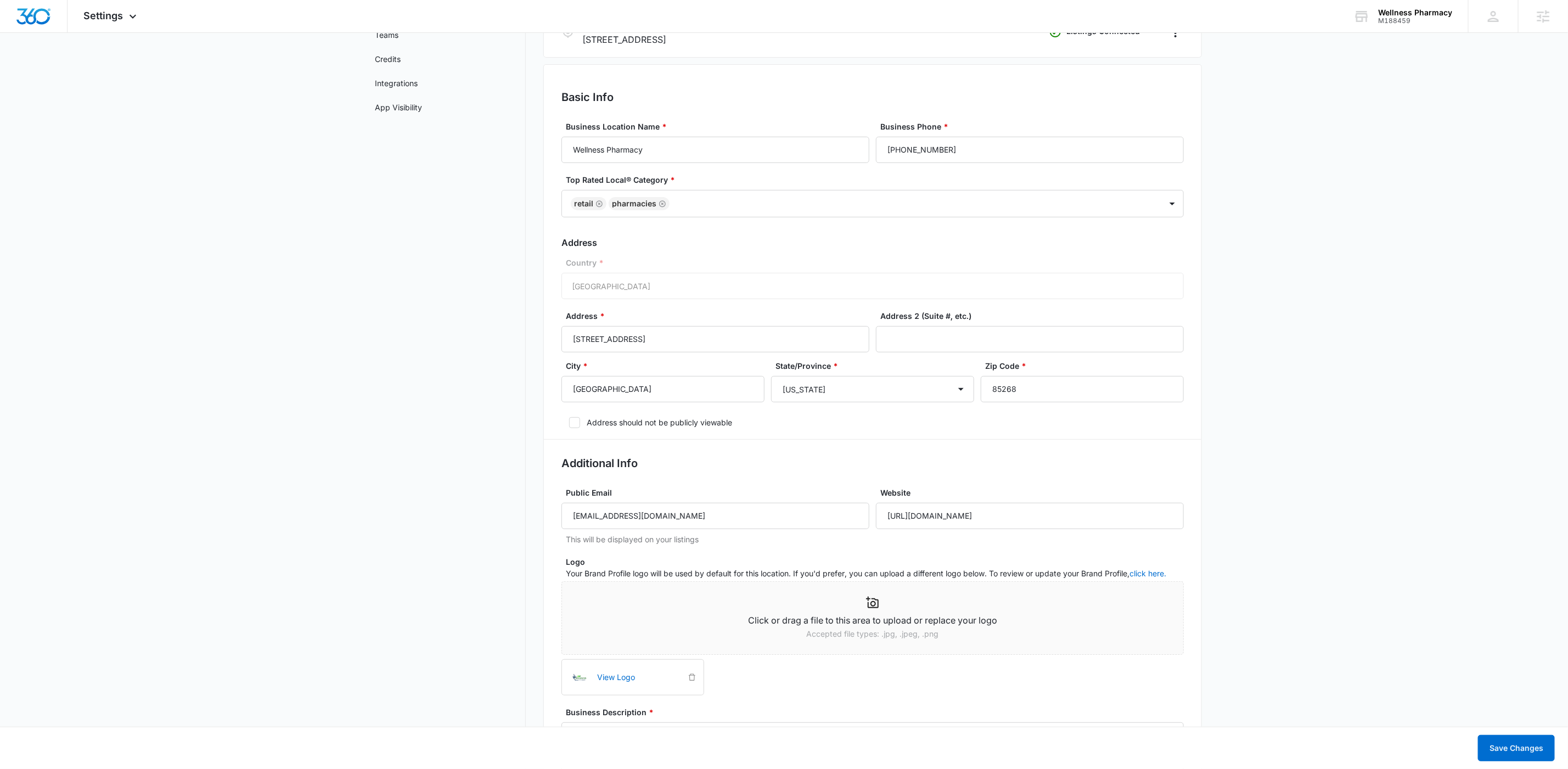
scroll to position [0, 0]
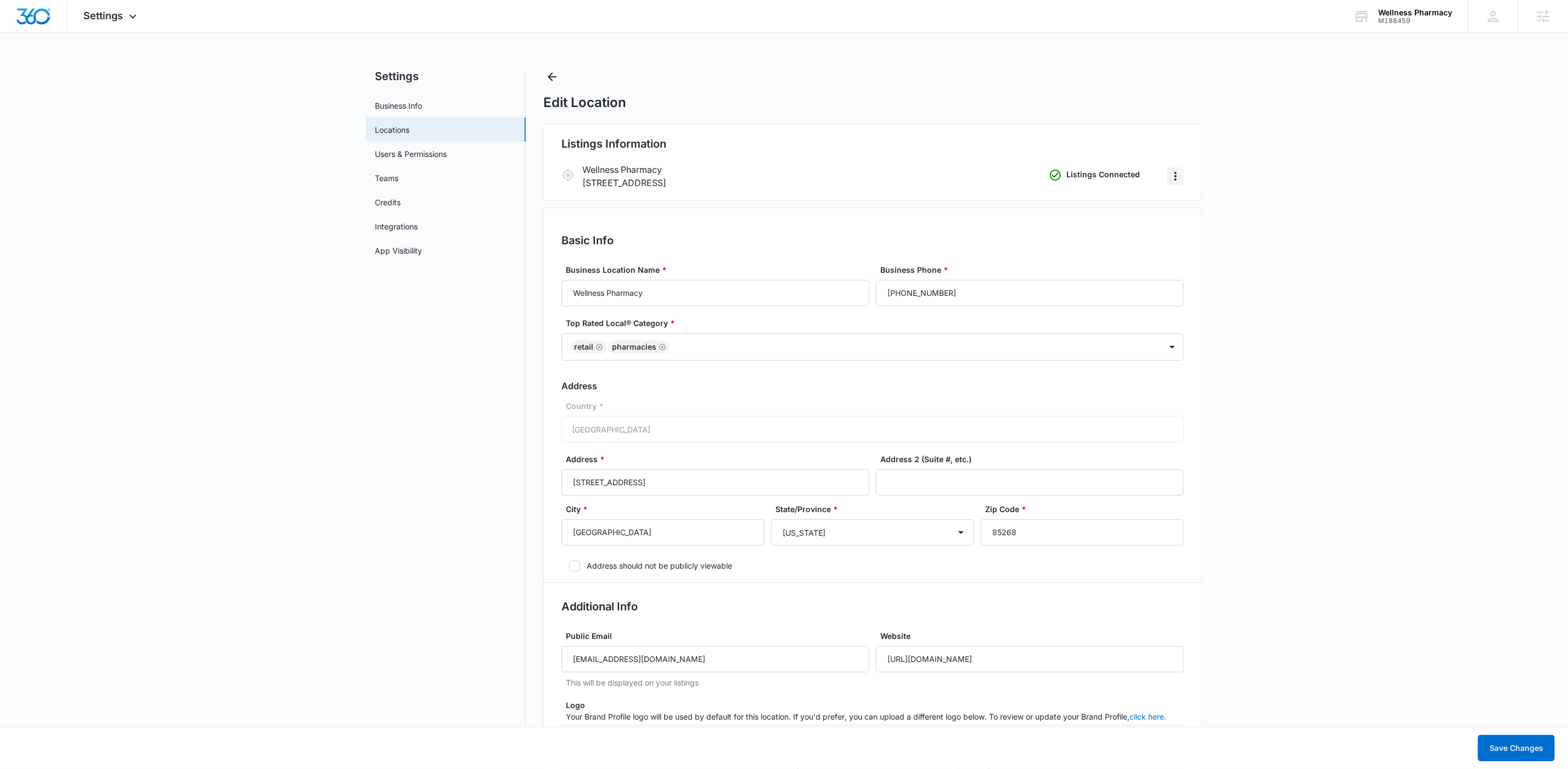
click at [1173, 177] on icon "Actions" at bounding box center [1176, 177] width 13 height 13
click at [1183, 201] on button "Remove Listings" at bounding box center [1217, 206] width 98 height 17
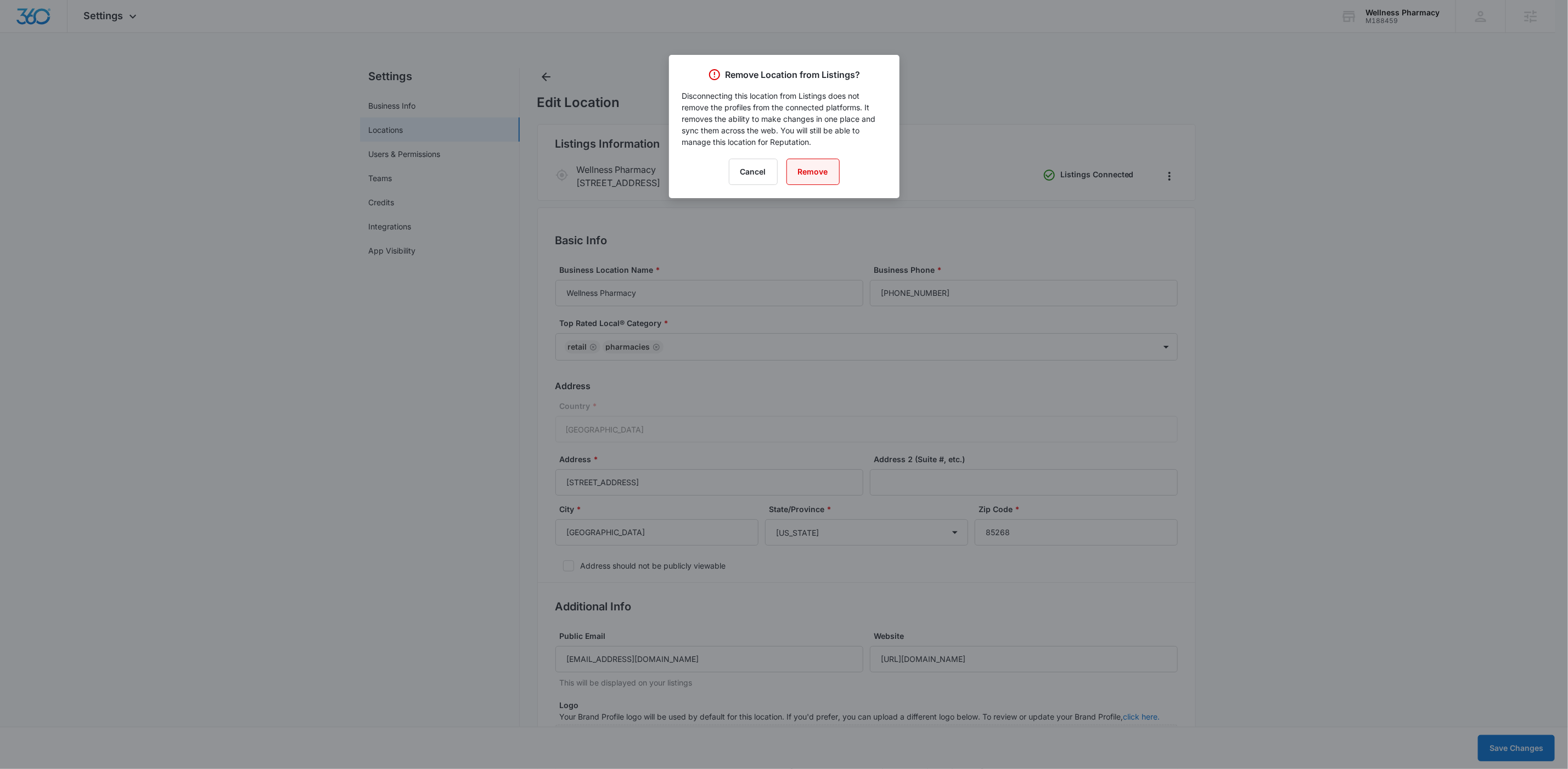
click at [814, 180] on button "Remove" at bounding box center [813, 172] width 53 height 26
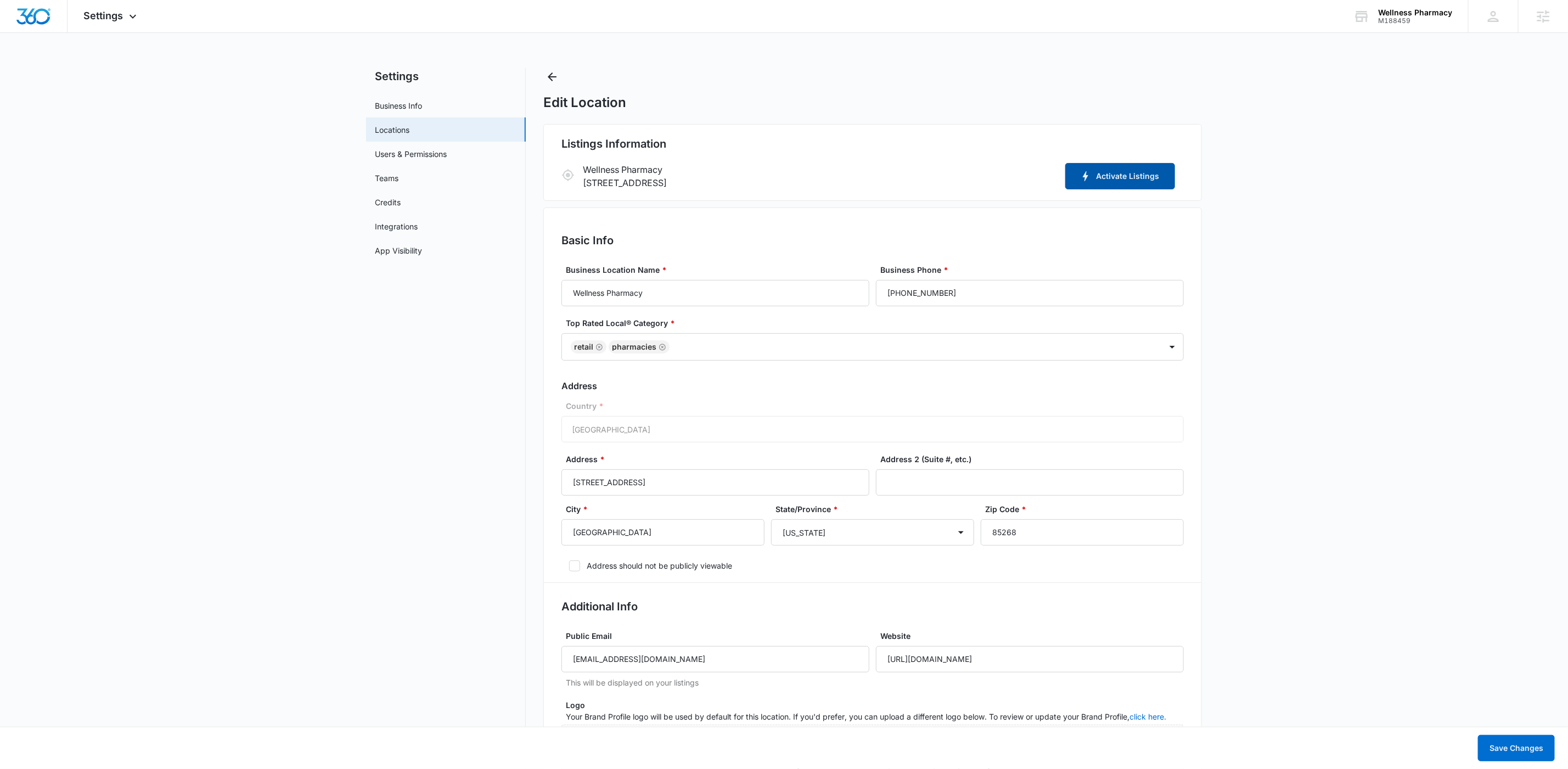
click at [1139, 179] on button "Activate Listings" at bounding box center [1120, 177] width 110 height 26
click at [103, 17] on span "Settings" at bounding box center [104, 16] width 39 height 12
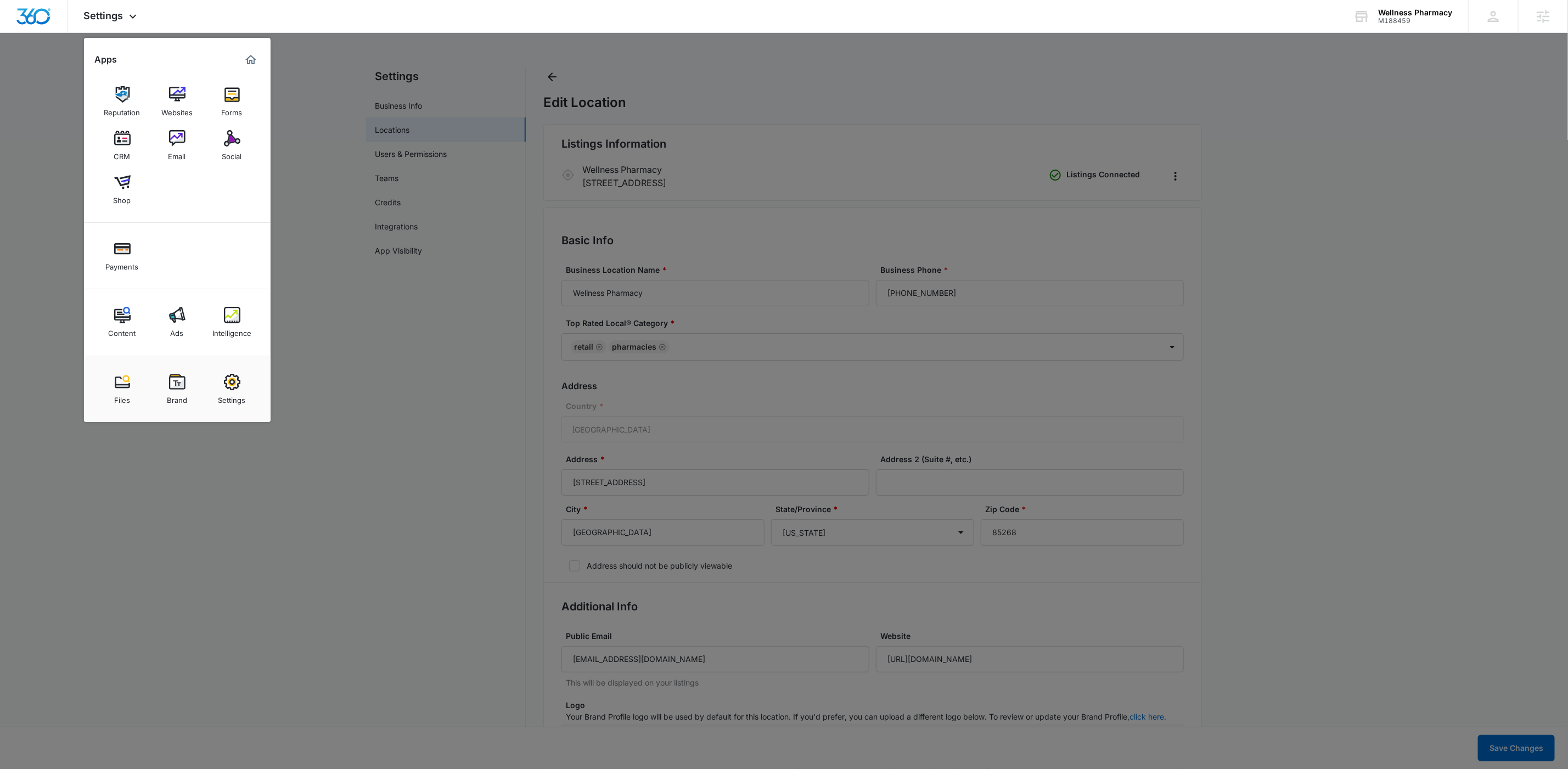
click at [119, 108] on div "Reputation" at bounding box center [123, 110] width 36 height 15
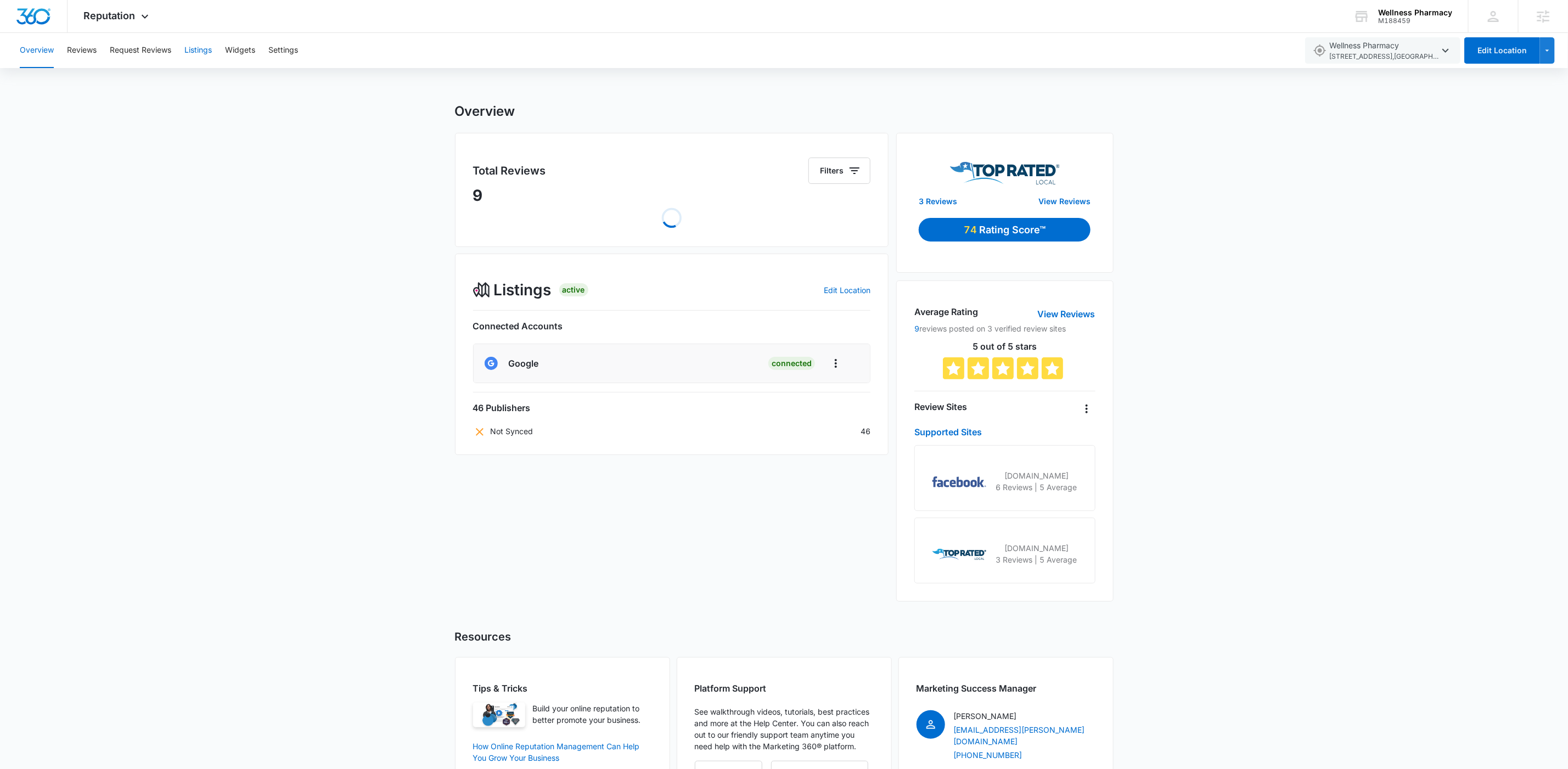
click at [204, 53] on button "Listings" at bounding box center [198, 50] width 28 height 35
